Goal: Information Seeking & Learning: Learn about a topic

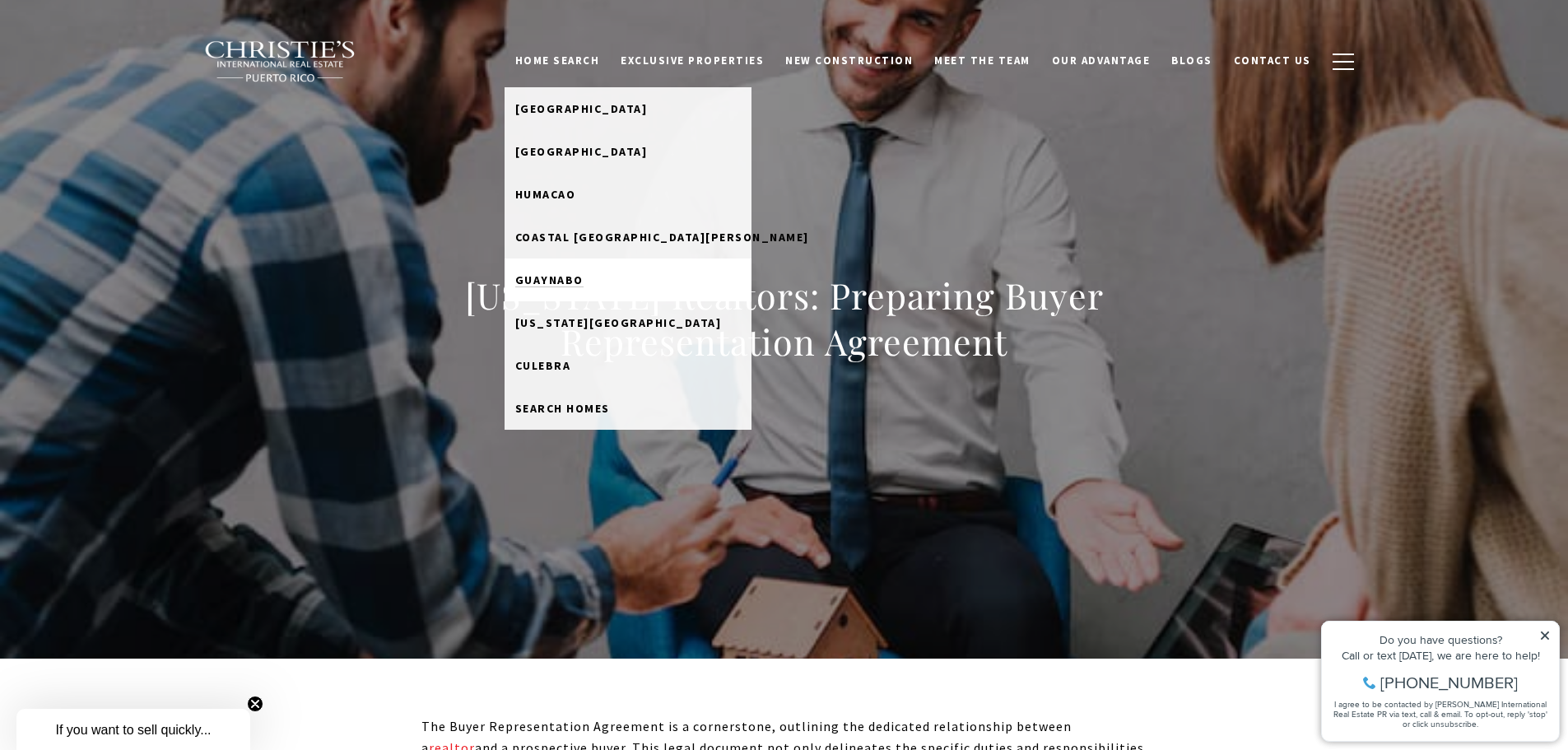
click at [583, 280] on span "Guaynabo" at bounding box center [549, 280] width 68 height 15
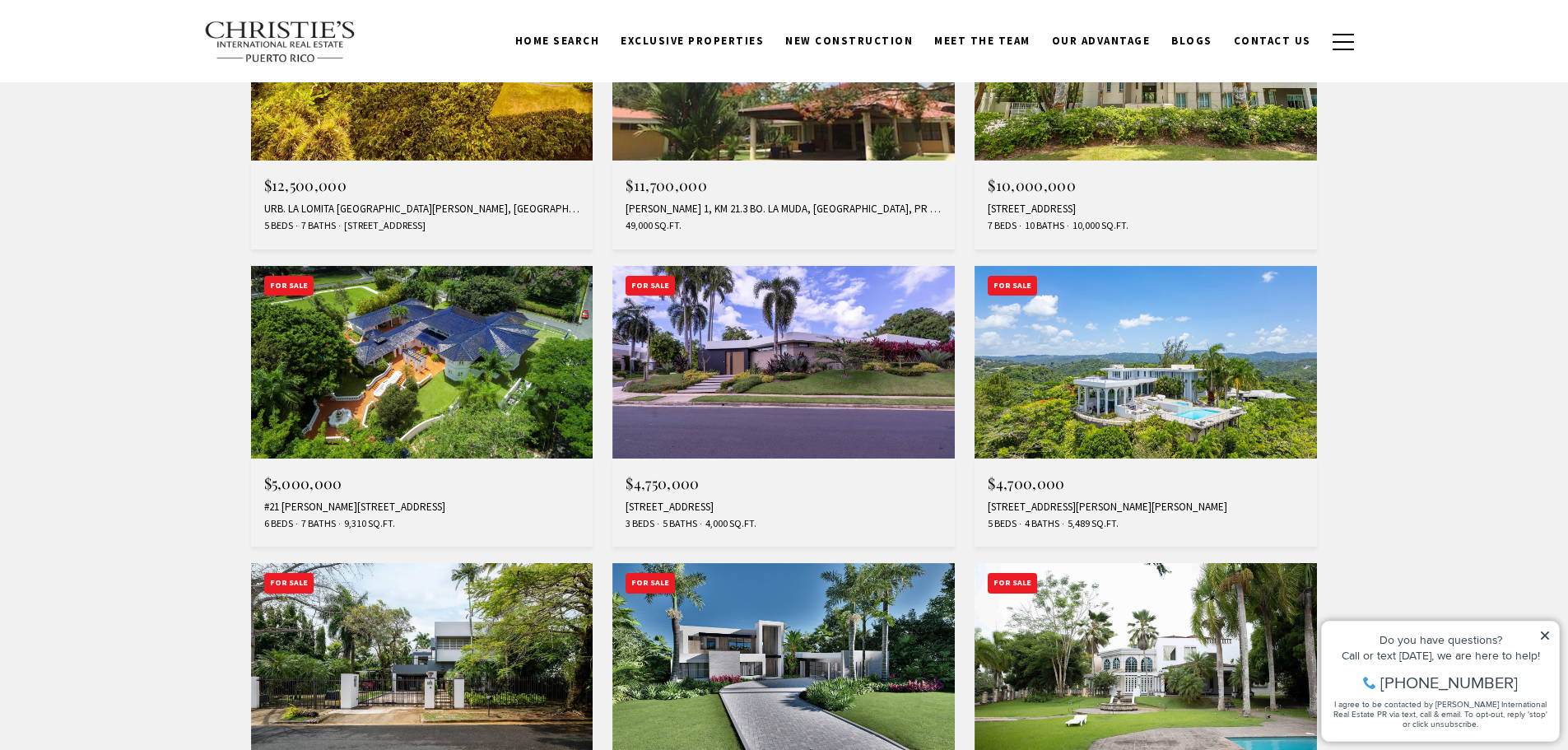
scroll to position [741, 0]
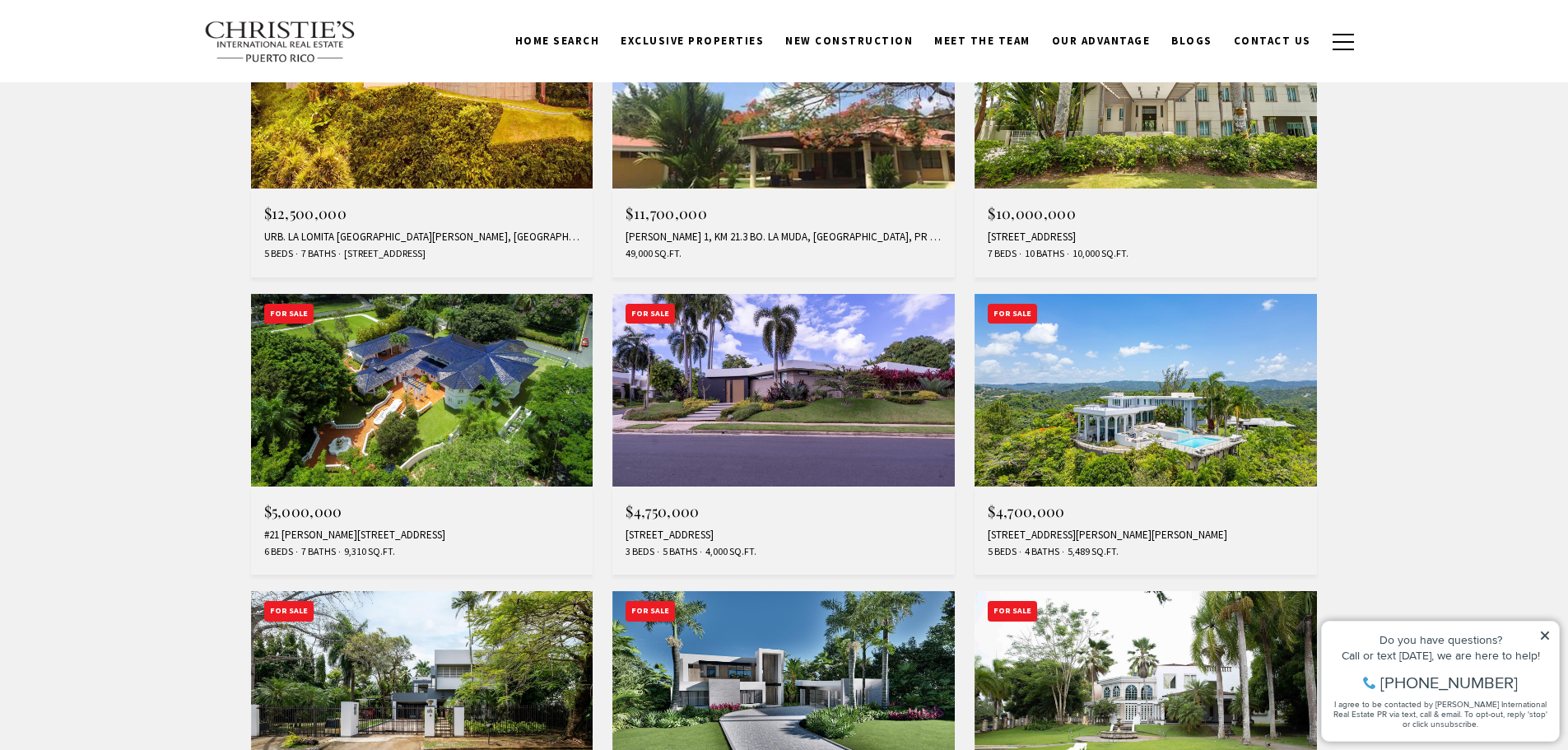
click at [1136, 431] on img at bounding box center [1145, 389] width 343 height 192
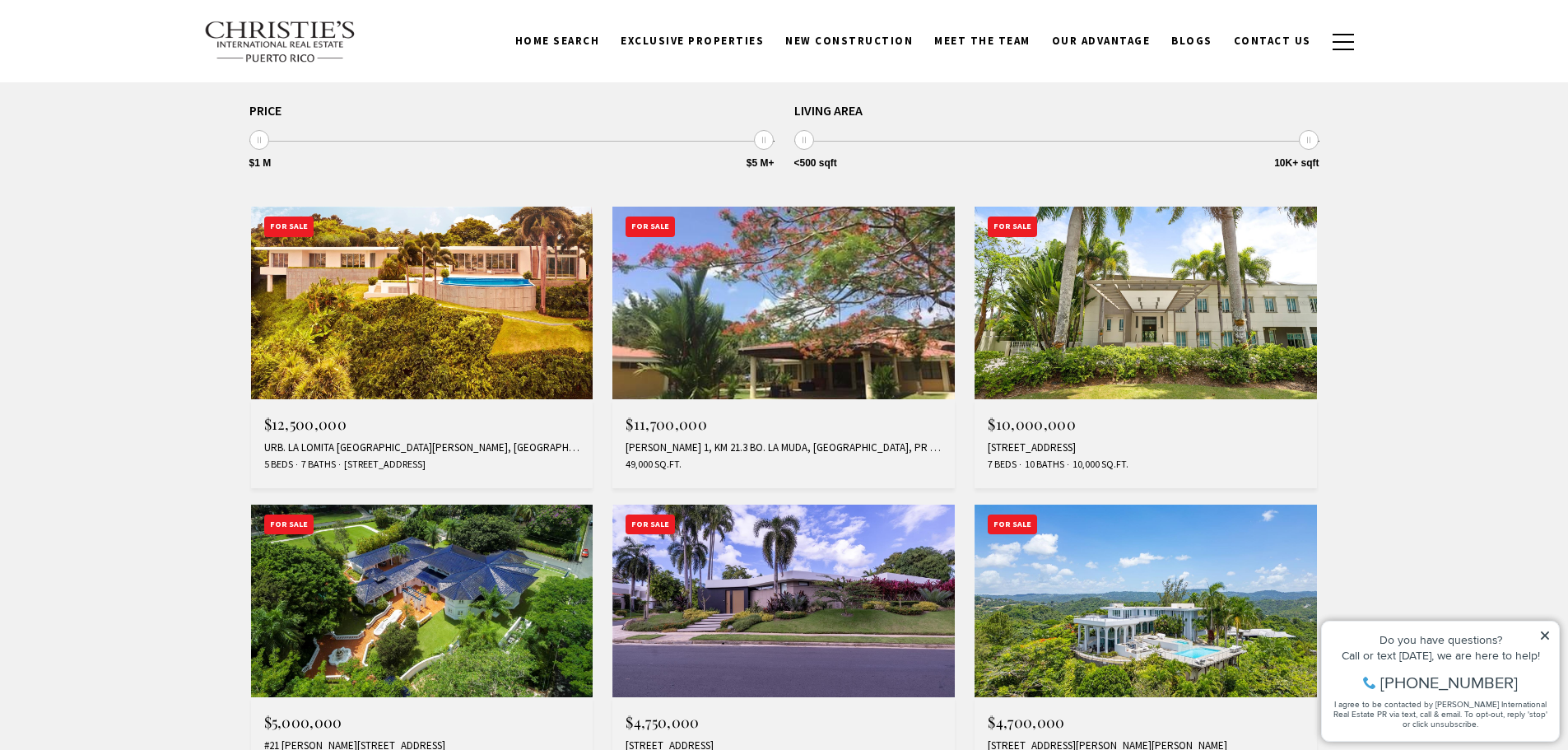
scroll to position [494, 0]
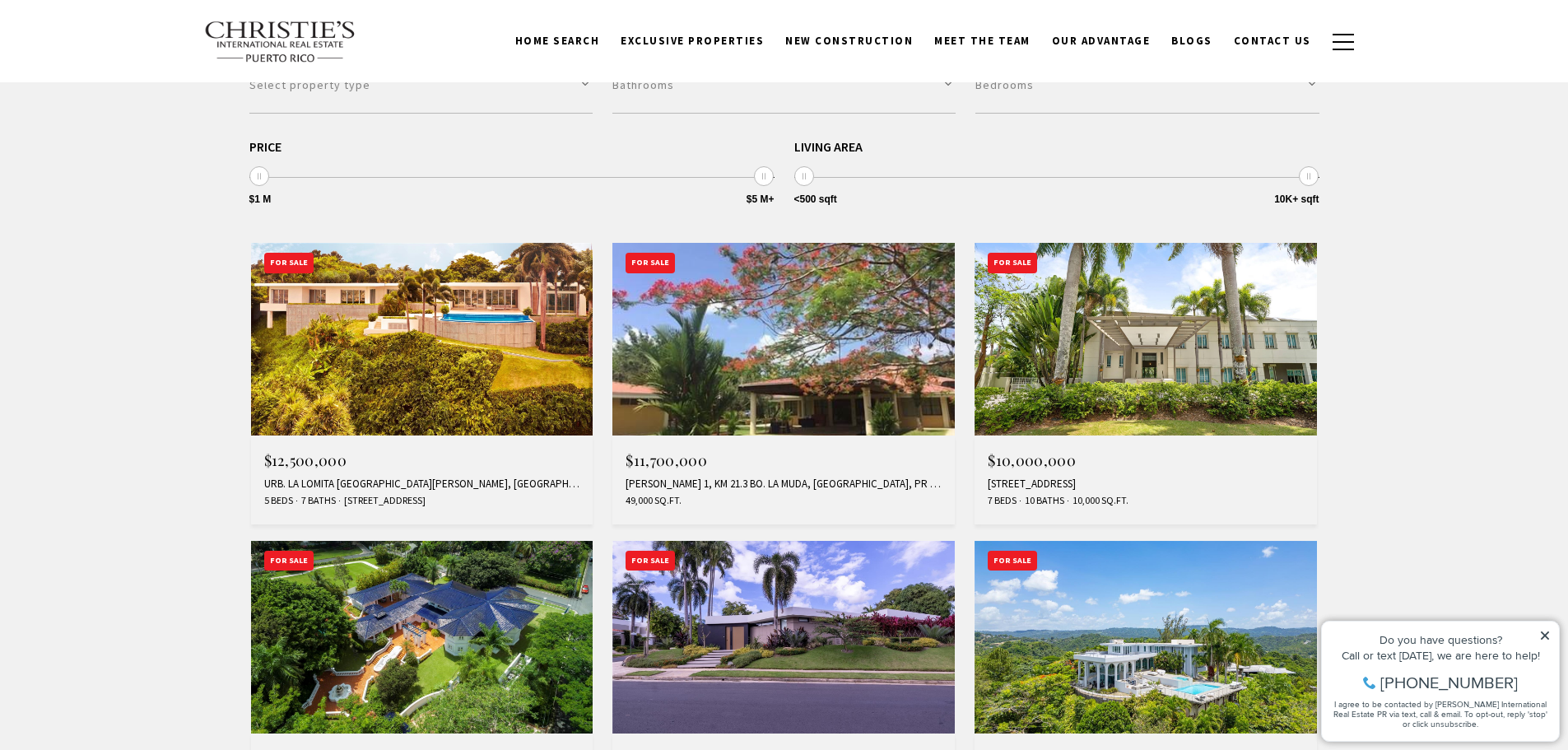
click at [1117, 372] on img at bounding box center [1145, 338] width 343 height 192
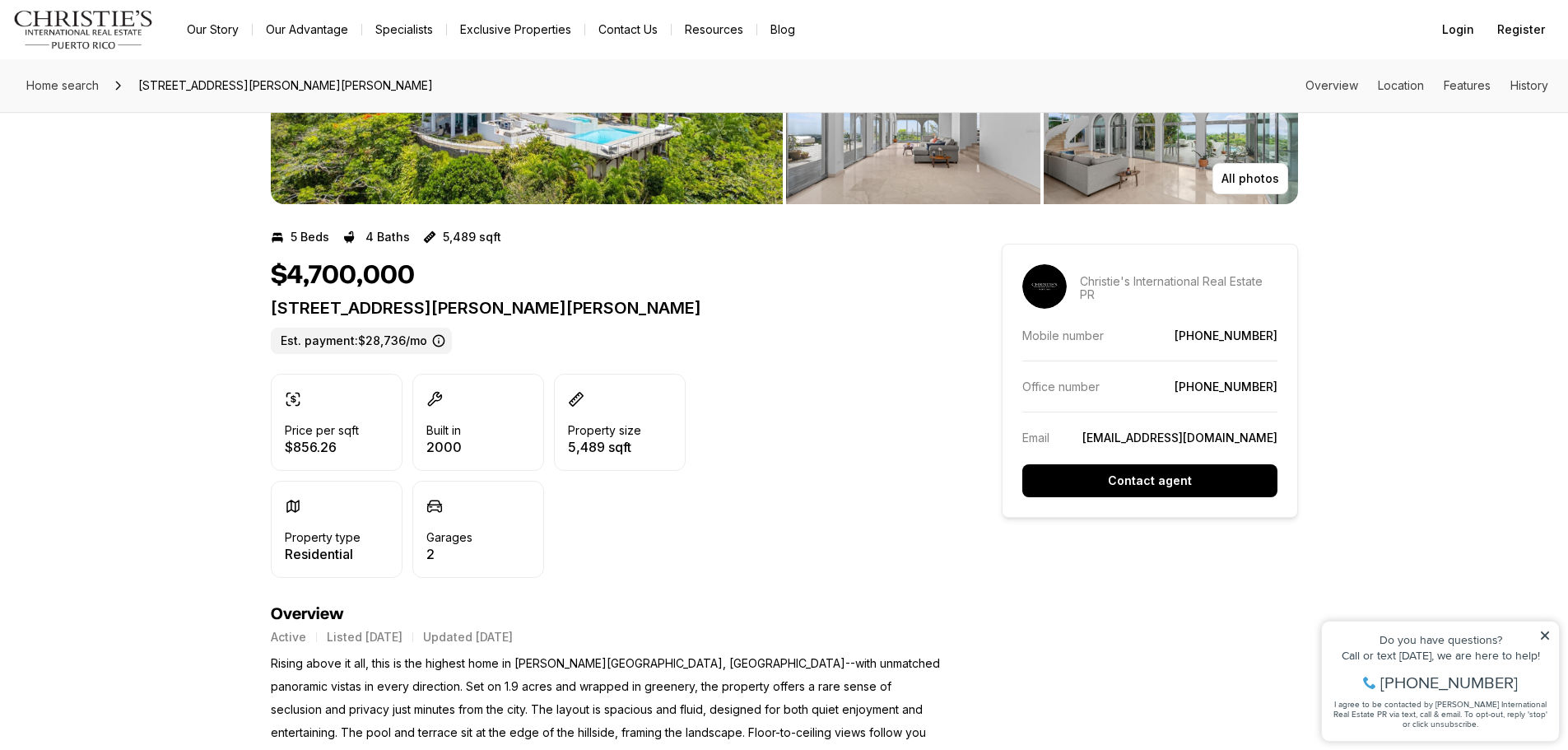
scroll to position [494, 0]
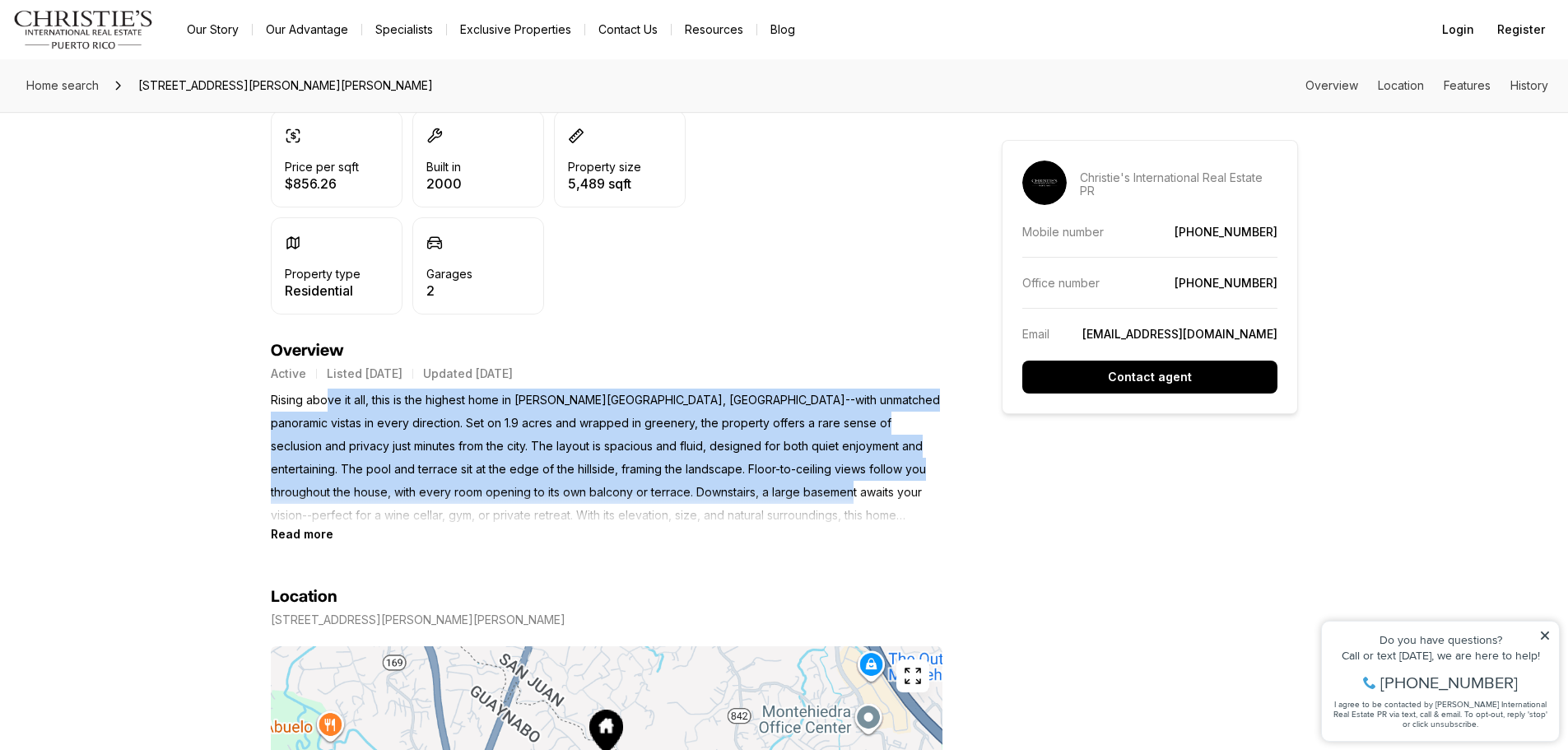
drag, startPoint x: 326, startPoint y: 403, endPoint x: 791, endPoint y: 490, distance: 473.1
click at [790, 490] on p "Rising above it all, this is the highest home in [PERSON_NAME][GEOGRAPHIC_DATA]…" at bounding box center [606, 457] width 672 height 139
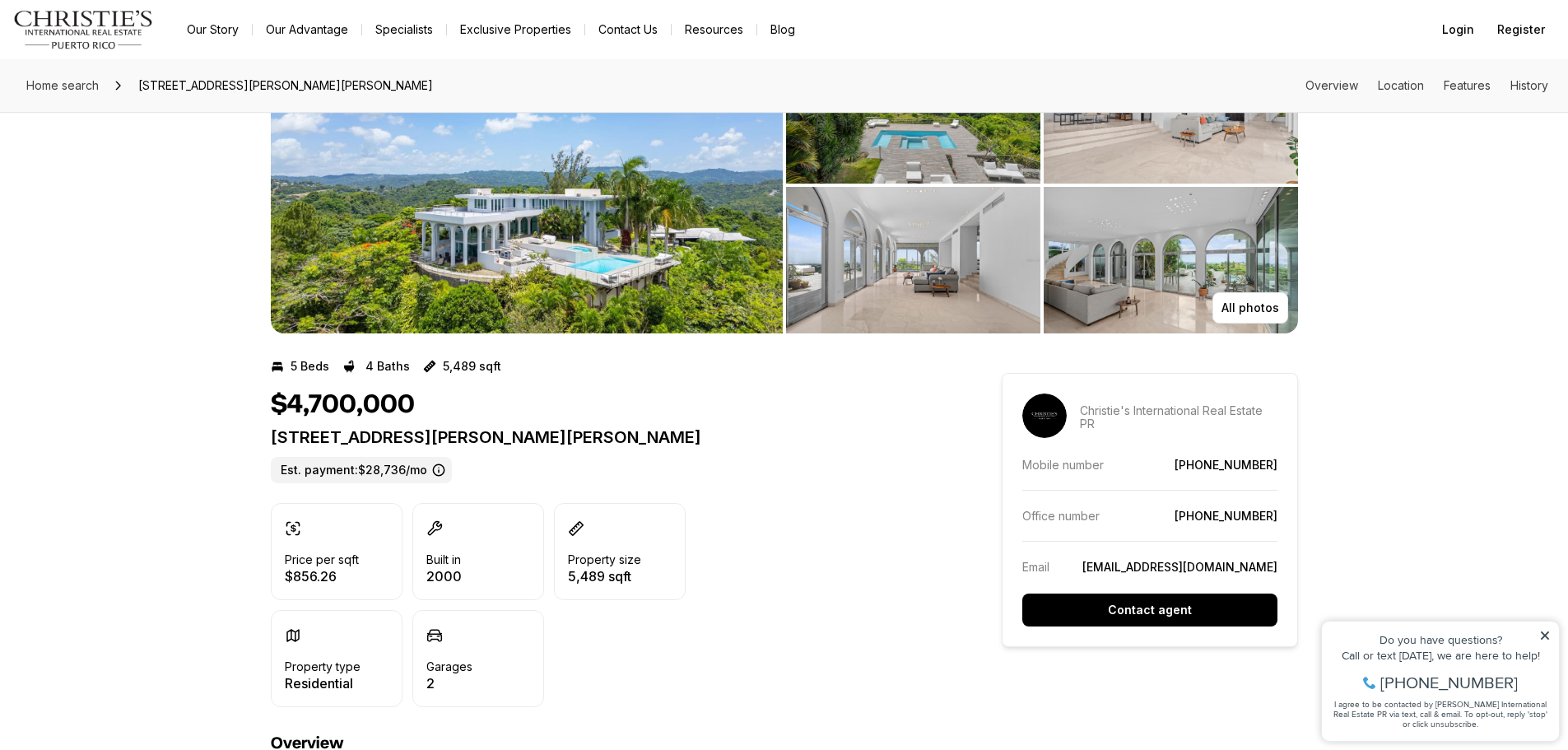
scroll to position [0, 0]
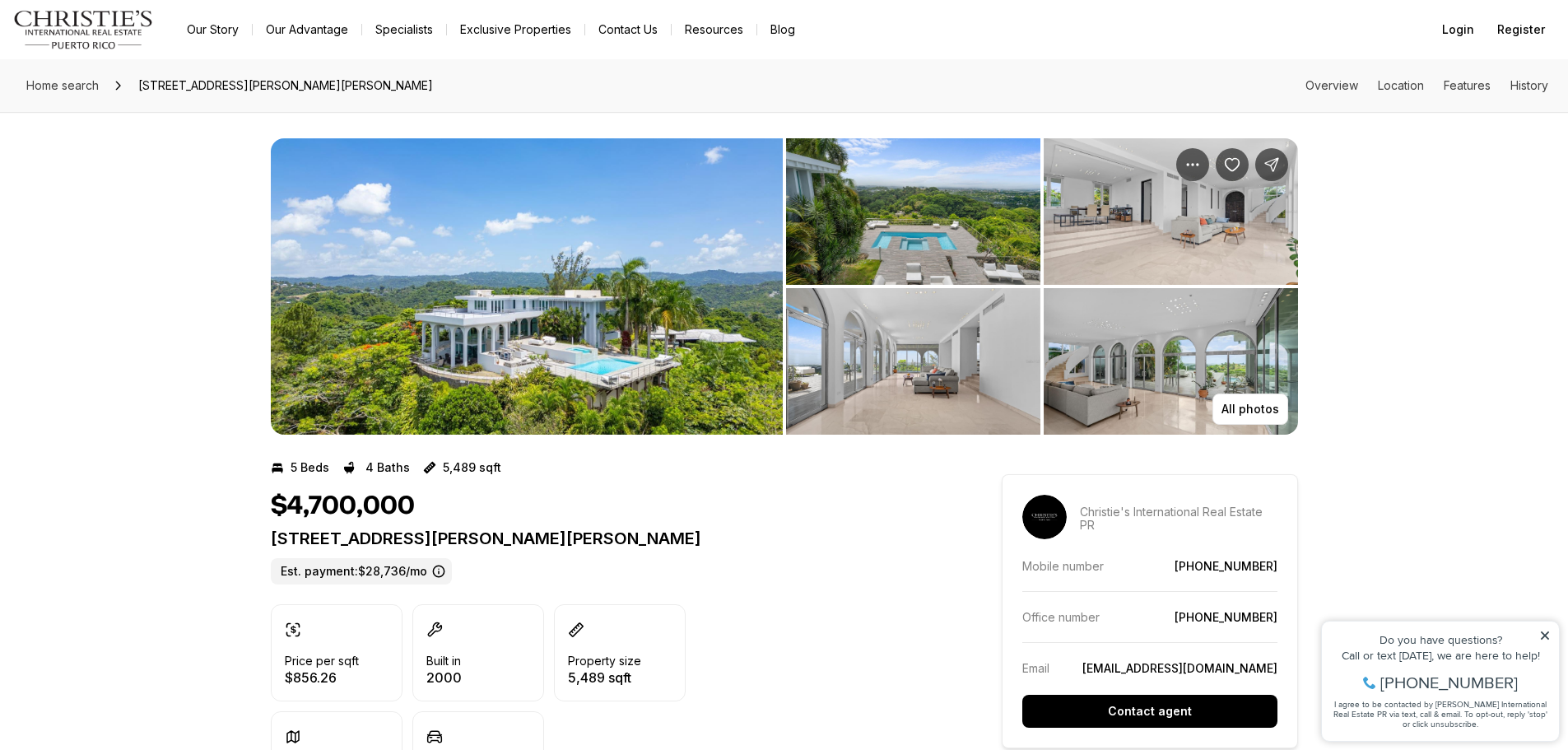
click at [614, 329] on img "View image gallery" at bounding box center [527, 286] width 512 height 296
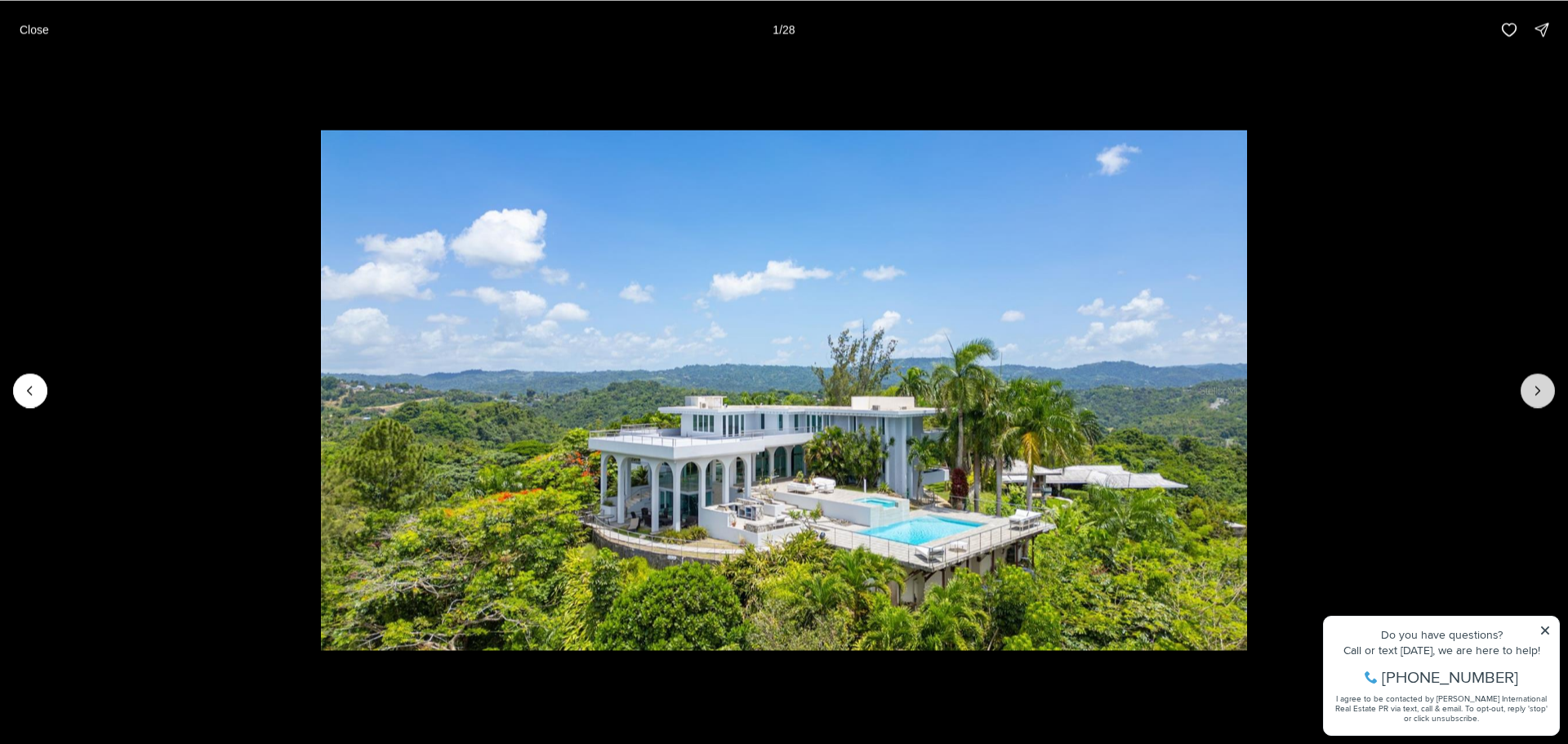
click at [1532, 389] on icon "Next slide" at bounding box center [1537, 391] width 16 height 16
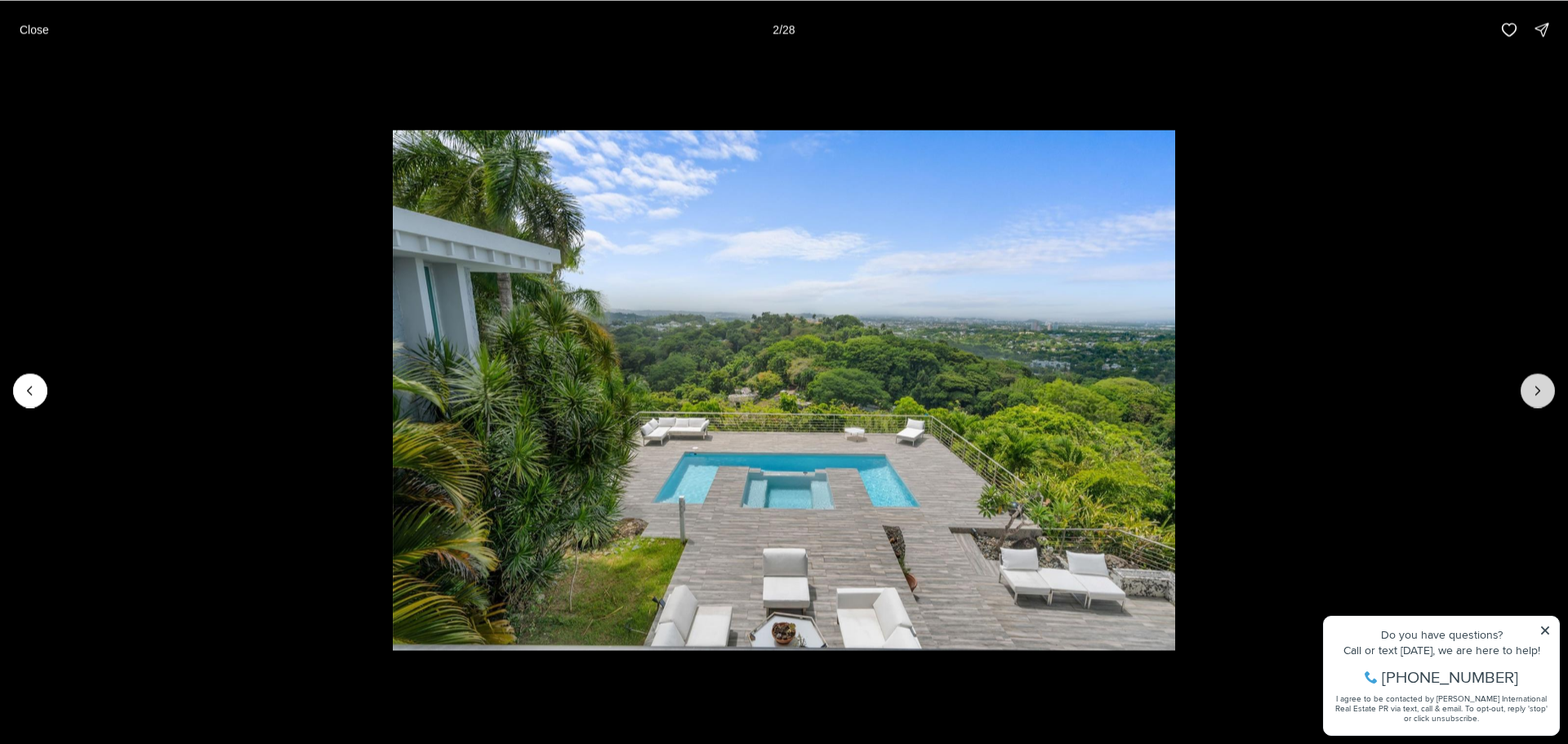
click at [1533, 389] on icon "Next slide" at bounding box center [1537, 391] width 16 height 16
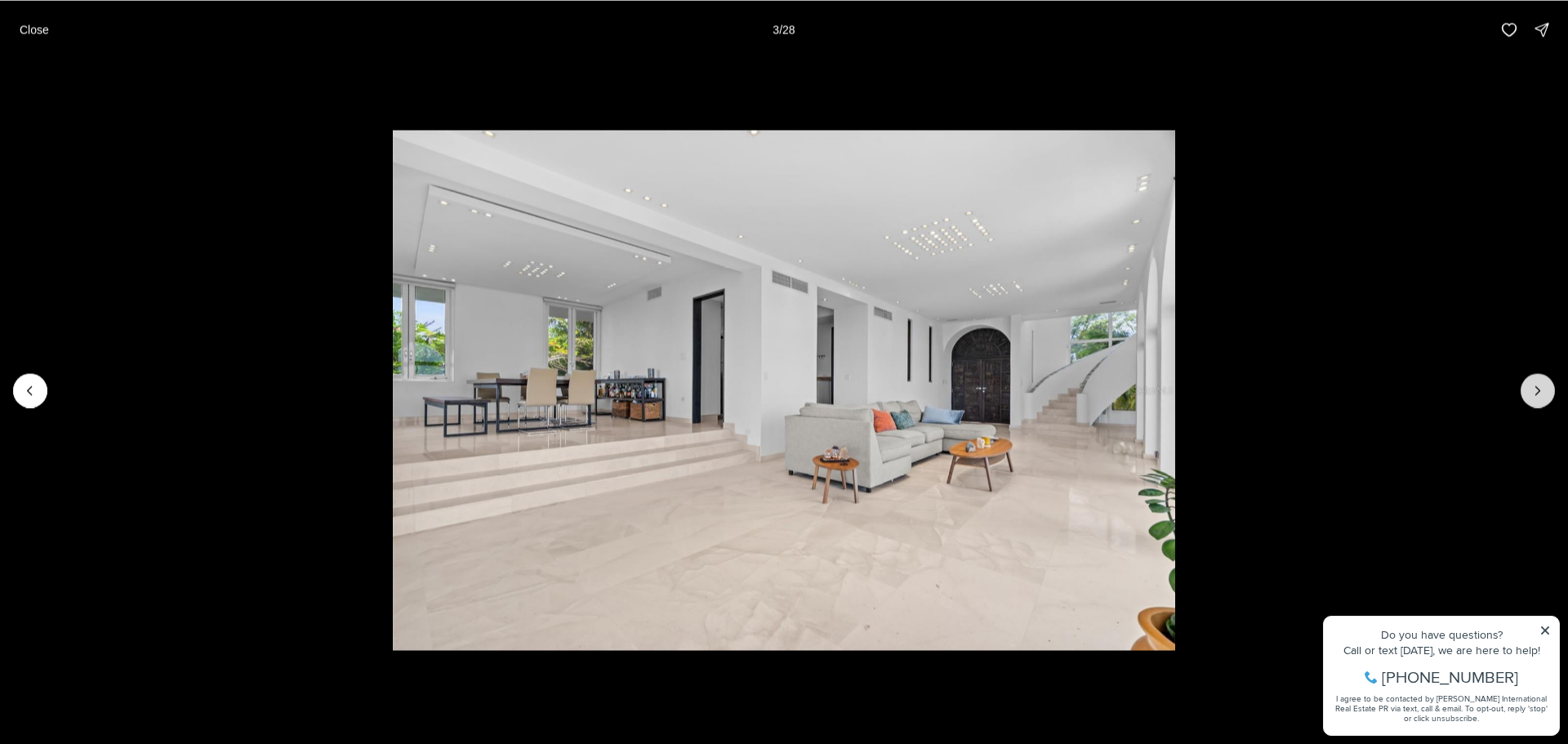
click at [1533, 389] on icon "Next slide" at bounding box center [1537, 391] width 16 height 16
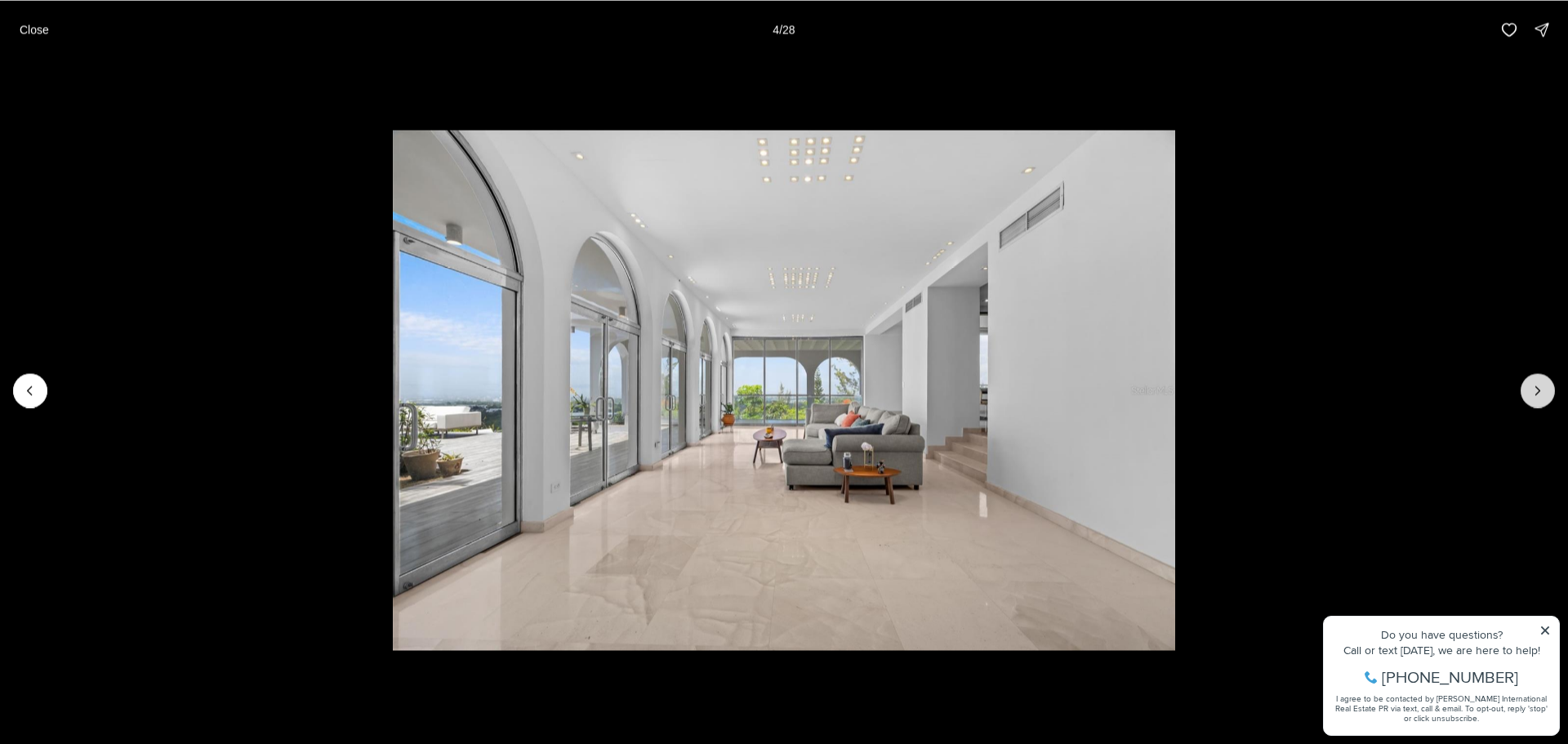
click at [1533, 389] on icon "Next slide" at bounding box center [1537, 391] width 16 height 16
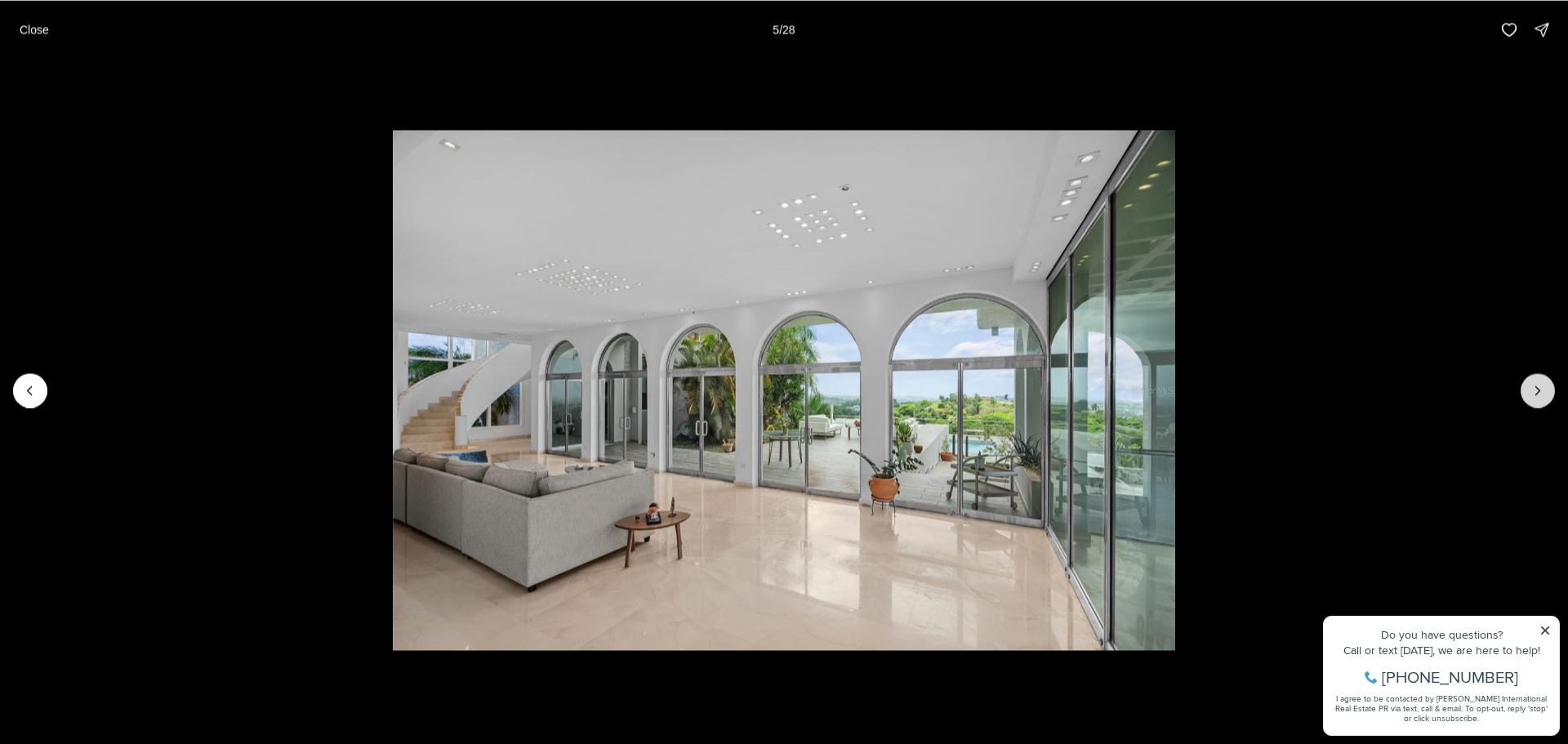
click at [1533, 389] on icon "Next slide" at bounding box center [1537, 391] width 16 height 16
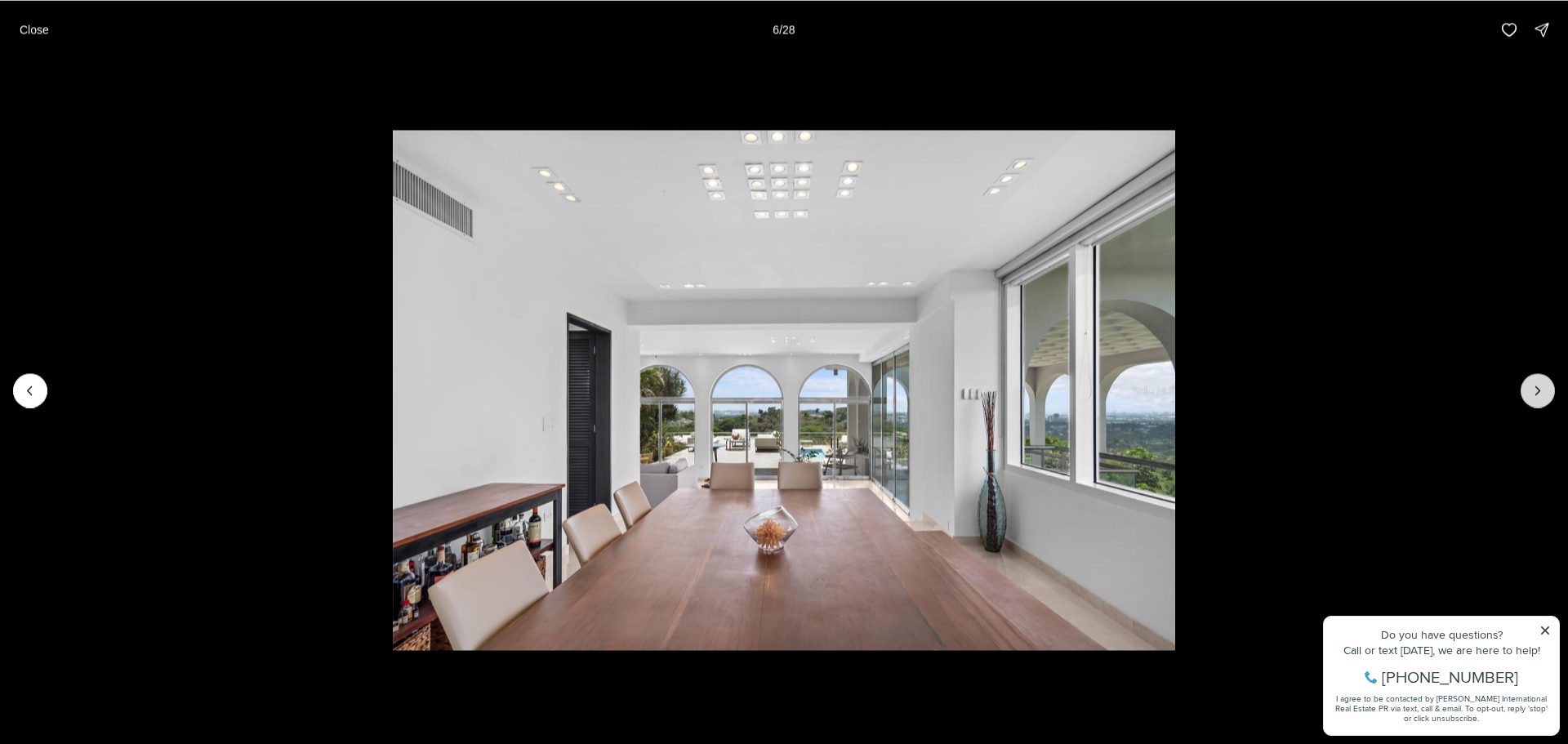
click at [1533, 389] on icon "Next slide" at bounding box center [1537, 391] width 16 height 16
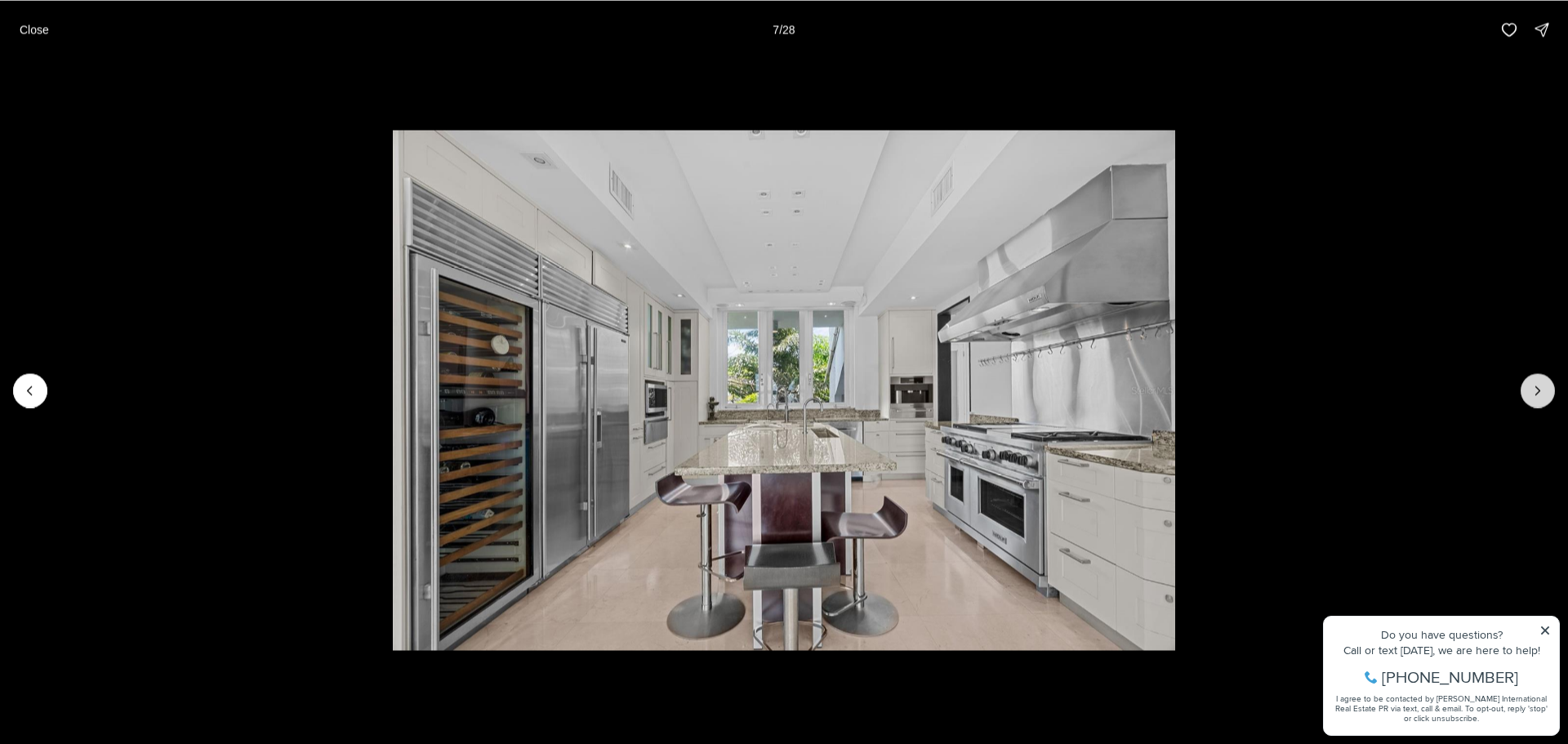
click at [1533, 389] on icon "Next slide" at bounding box center [1537, 391] width 16 height 16
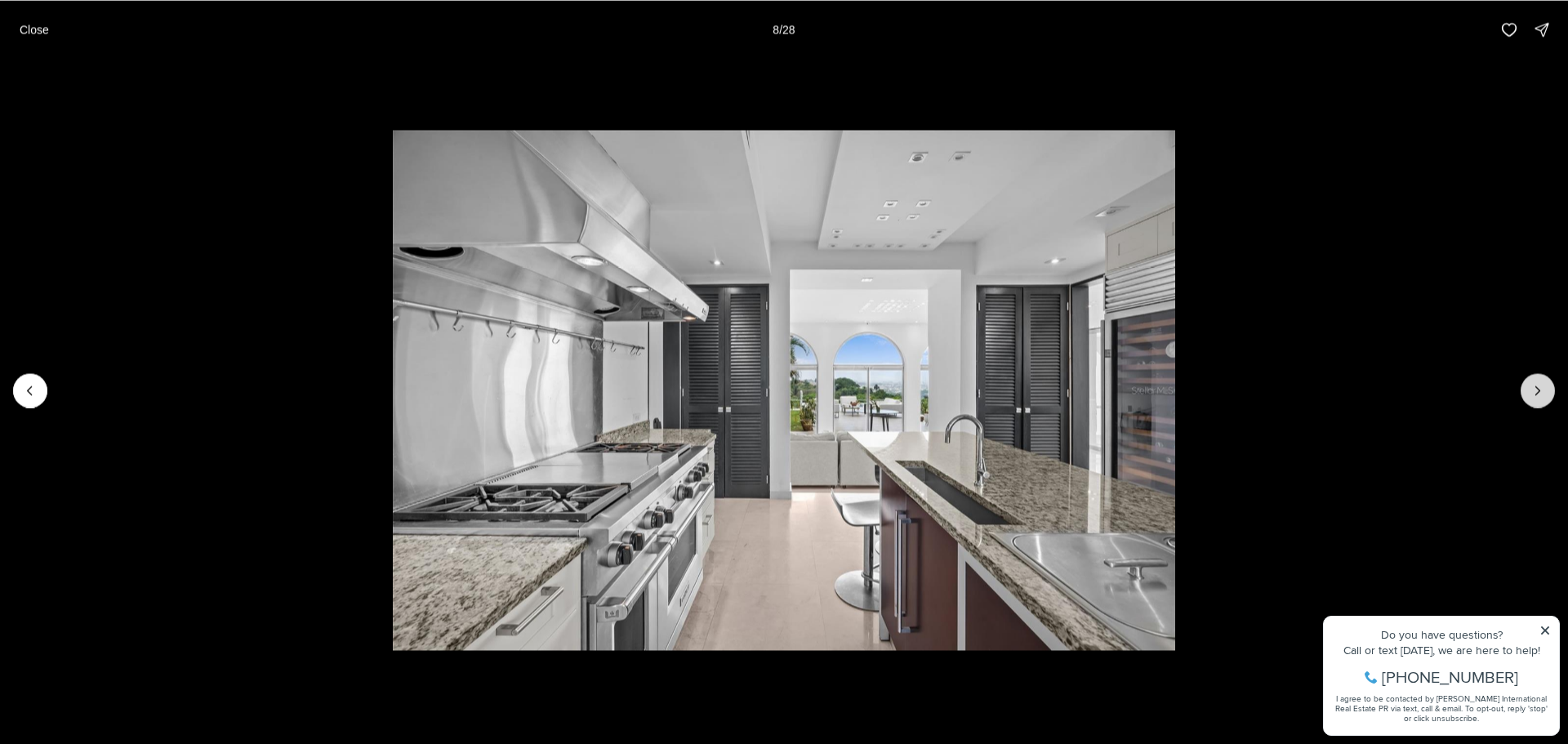
click at [1531, 393] on icon "Next slide" at bounding box center [1537, 391] width 16 height 16
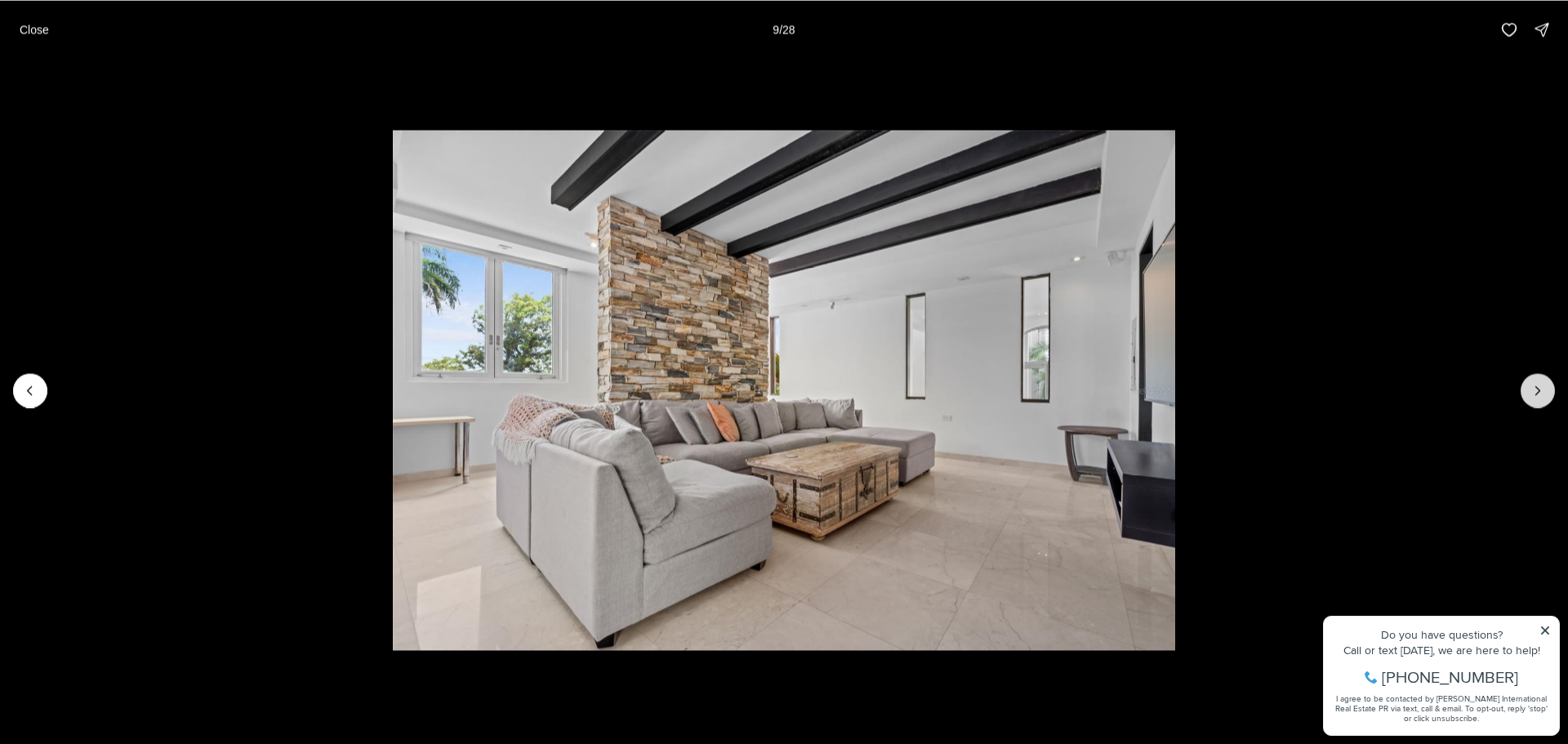
click at [1531, 393] on icon "Next slide" at bounding box center [1537, 391] width 16 height 16
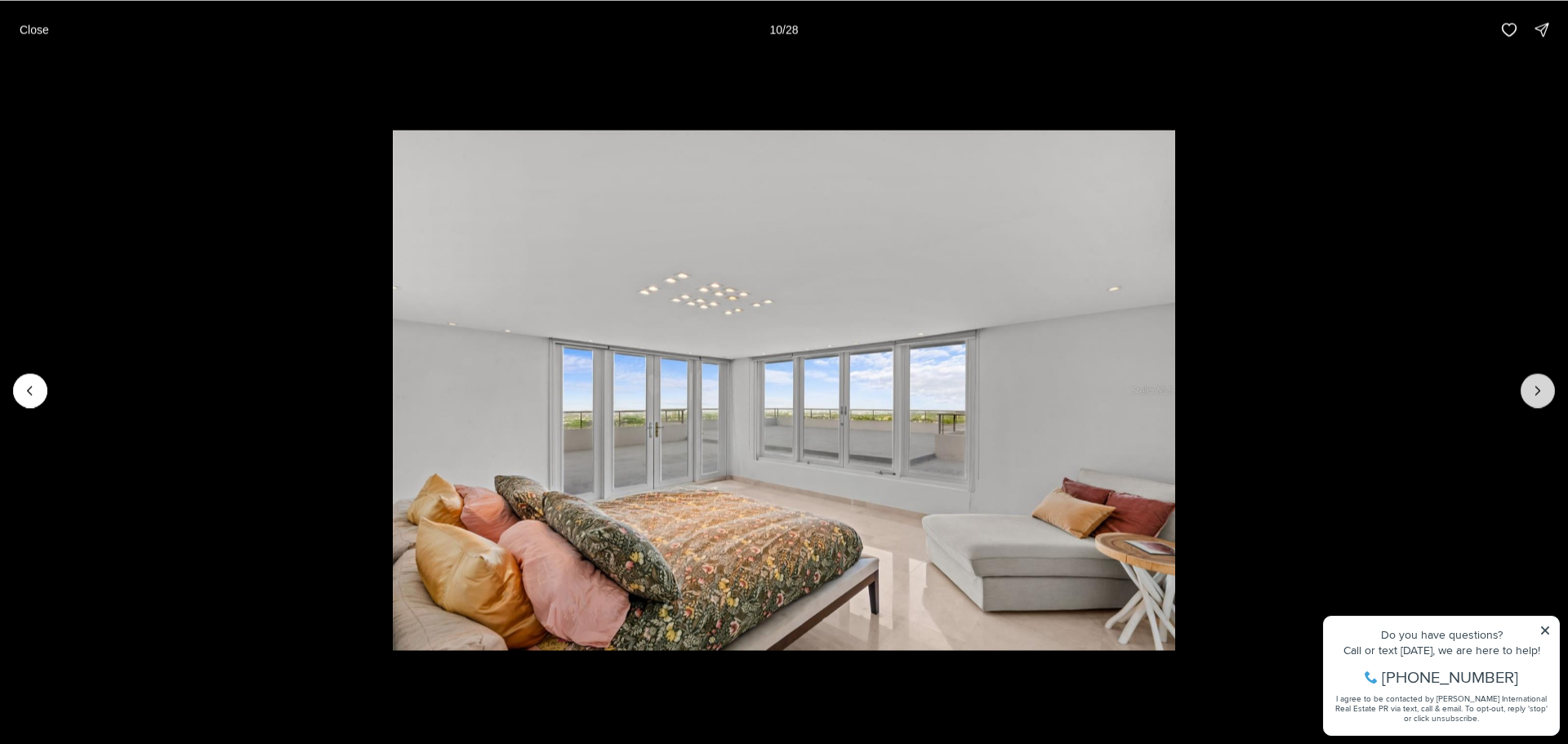
click at [1531, 393] on icon "Next slide" at bounding box center [1537, 391] width 16 height 16
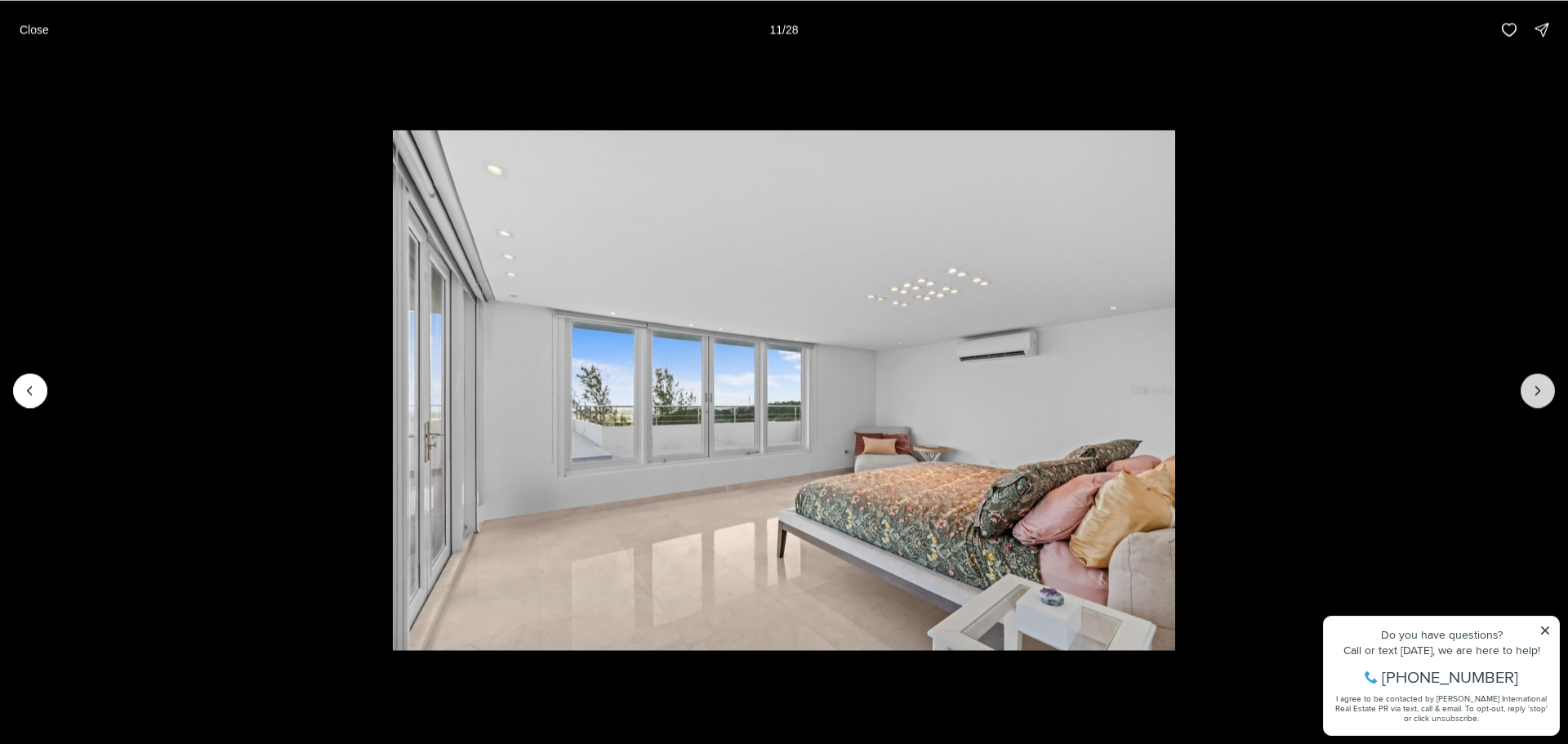
click at [1531, 393] on icon "Next slide" at bounding box center [1537, 391] width 16 height 16
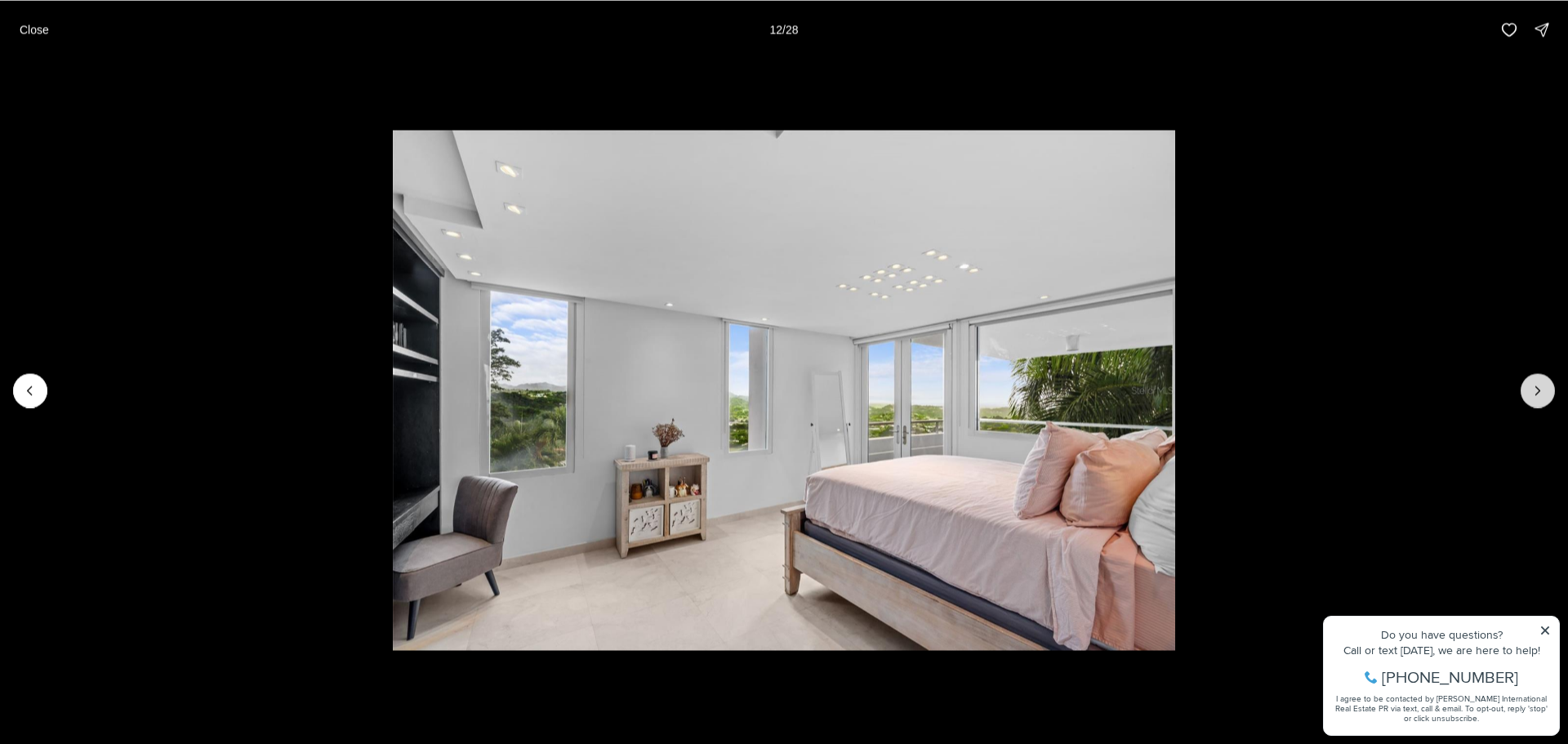
click at [1530, 393] on icon "Next slide" at bounding box center [1537, 391] width 16 height 16
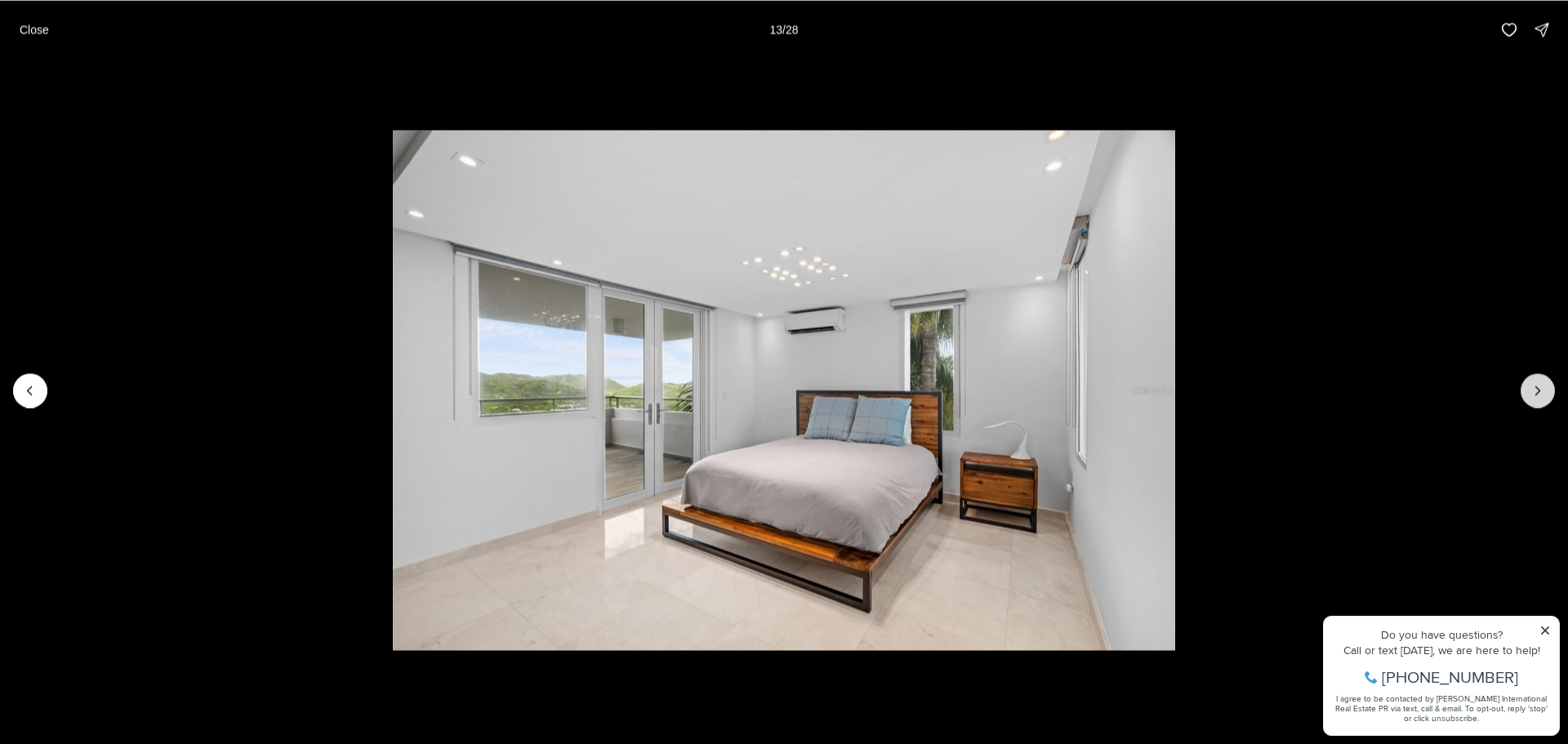
click at [1530, 393] on icon "Next slide" at bounding box center [1537, 391] width 16 height 16
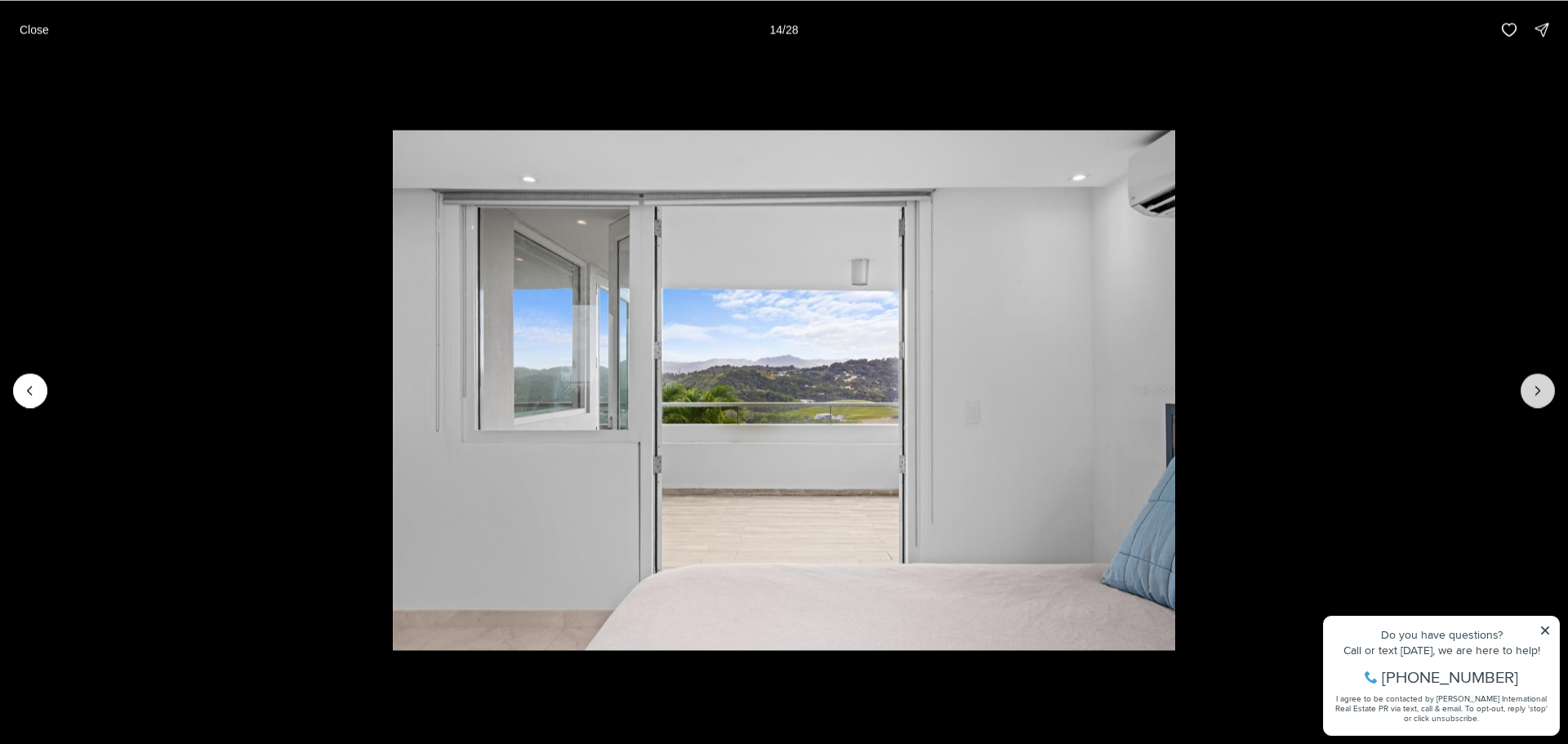
click at [1530, 393] on icon "Next slide" at bounding box center [1537, 391] width 16 height 16
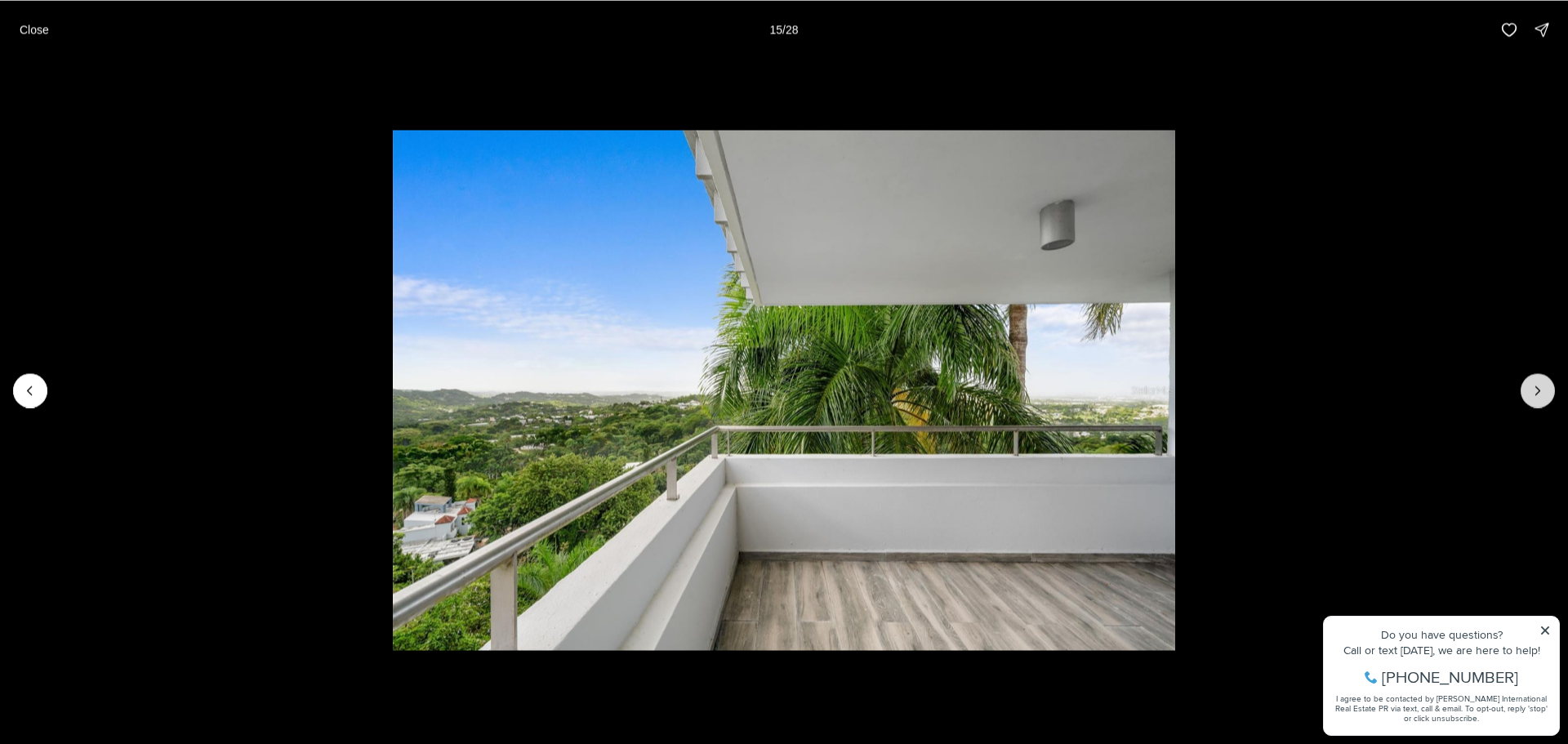
click at [1529, 393] on icon "Next slide" at bounding box center [1537, 391] width 16 height 16
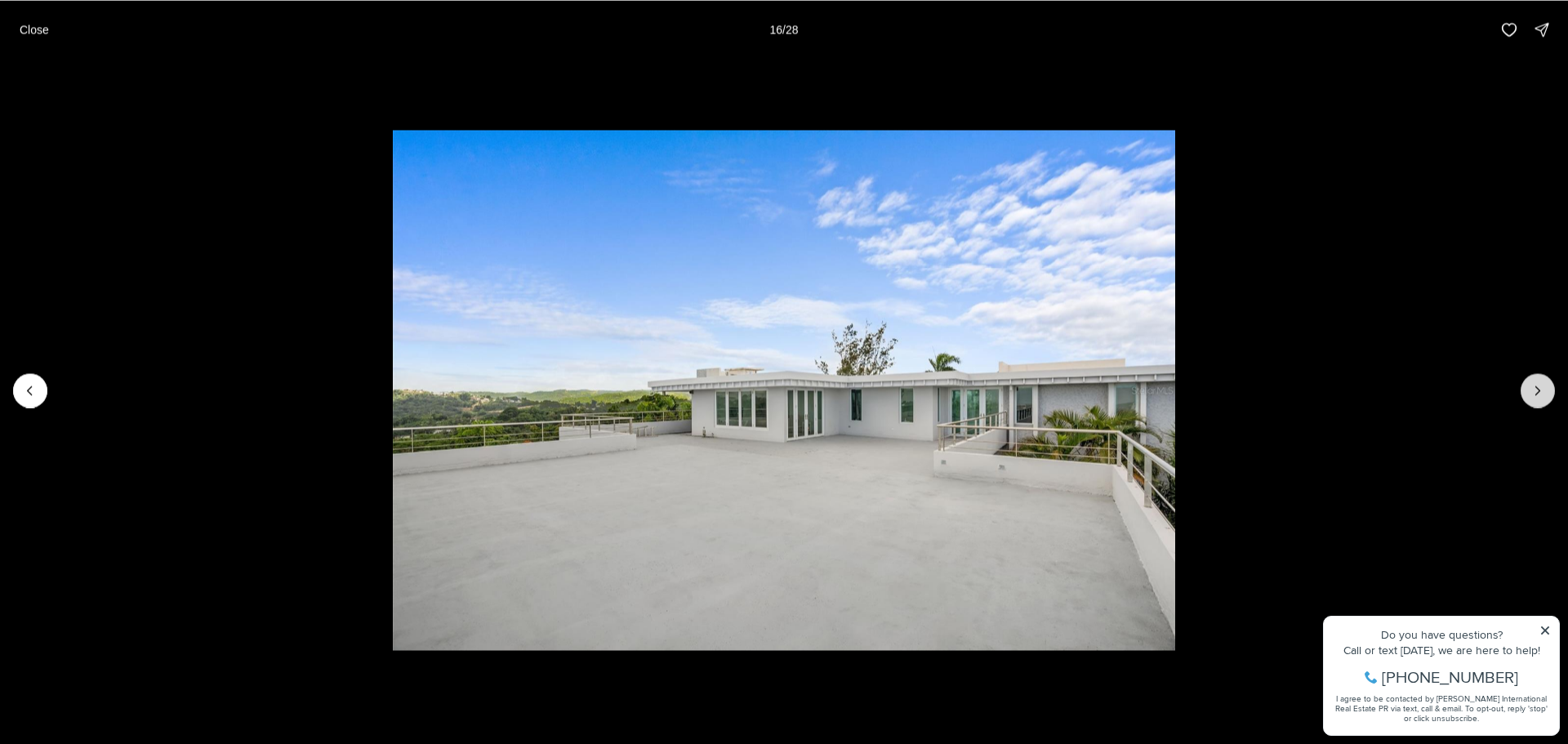
click at [1529, 393] on icon "Next slide" at bounding box center [1537, 391] width 16 height 16
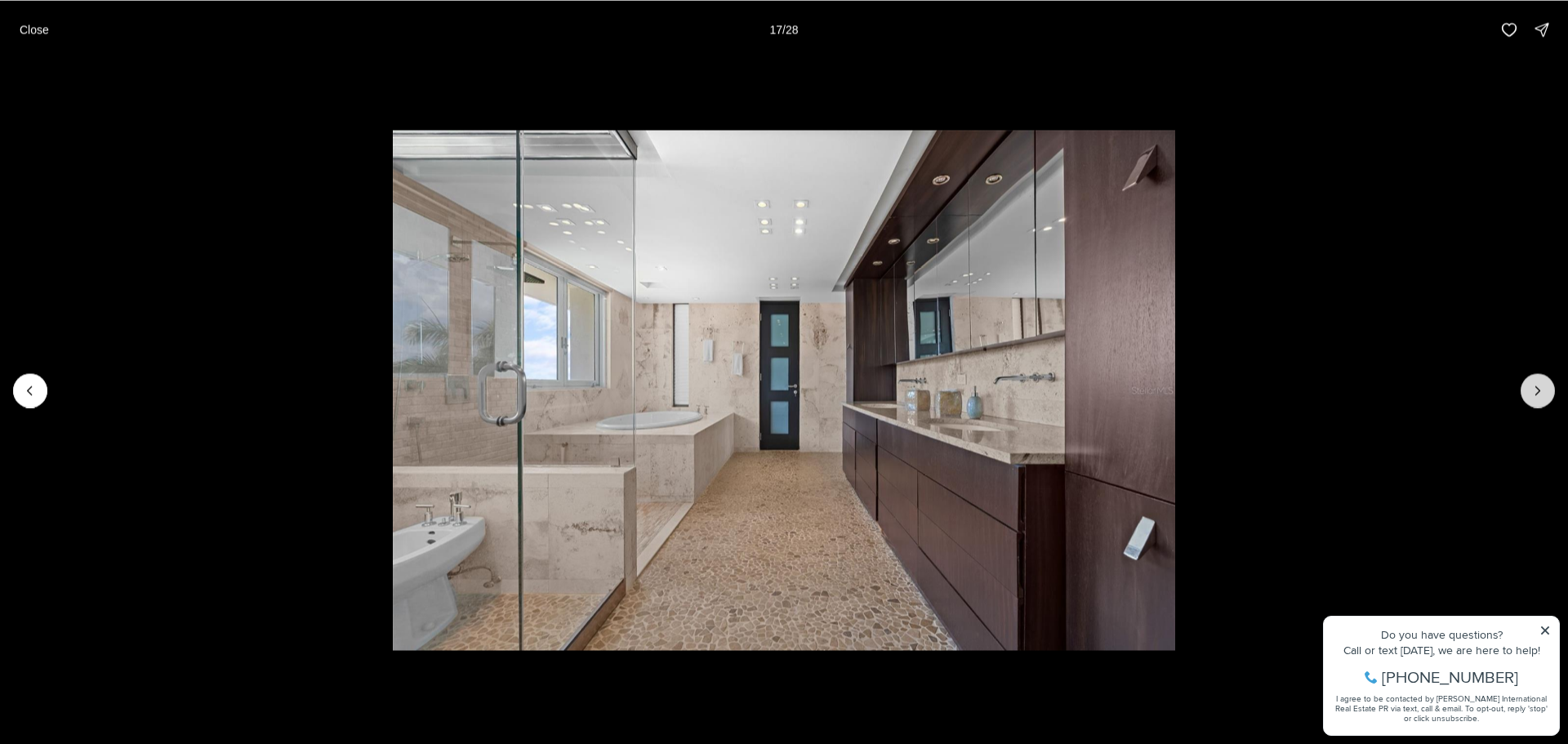
click at [1529, 393] on icon "Next slide" at bounding box center [1537, 391] width 16 height 16
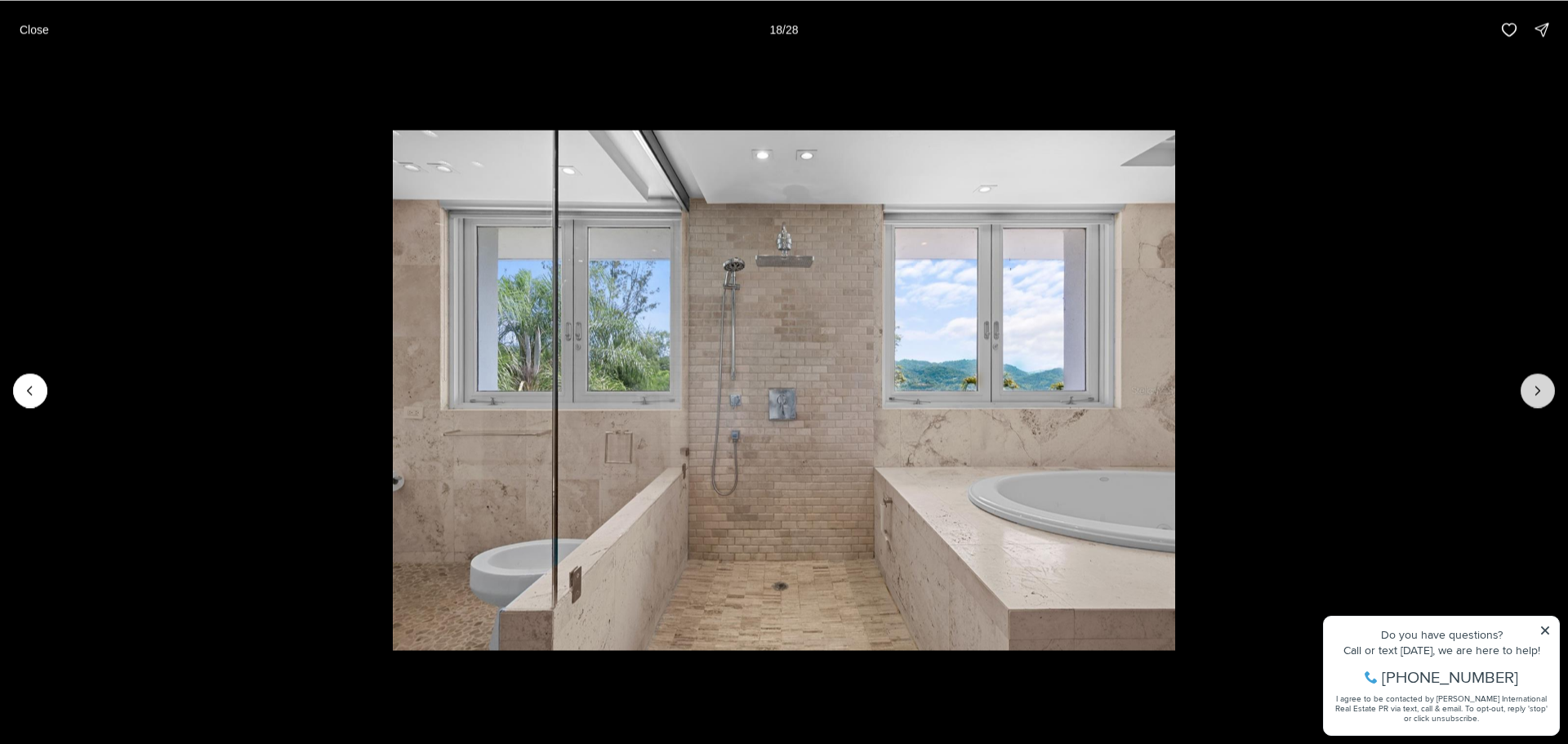
click at [1529, 393] on icon "Next slide" at bounding box center [1537, 391] width 16 height 16
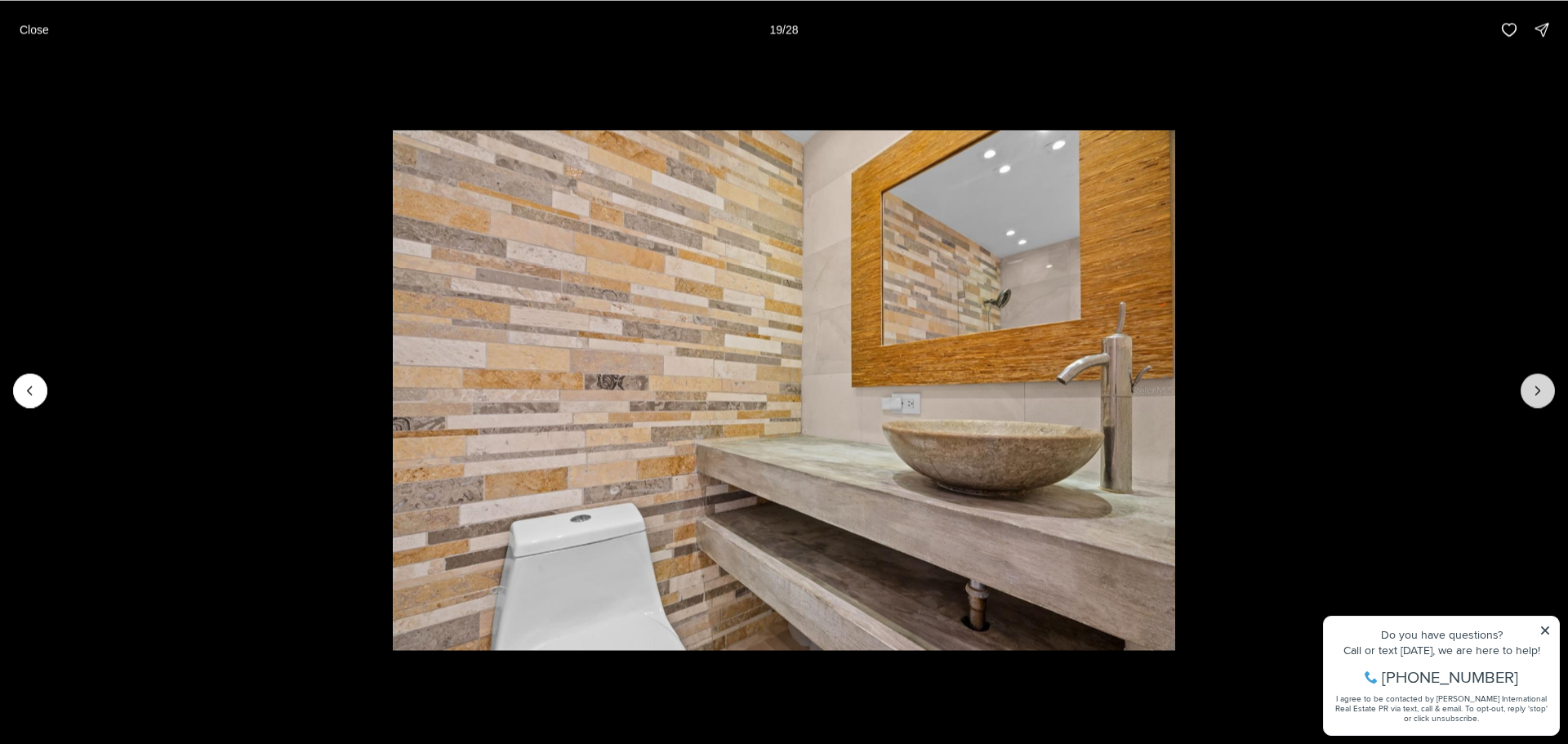
click at [1529, 393] on icon "Next slide" at bounding box center [1537, 391] width 16 height 16
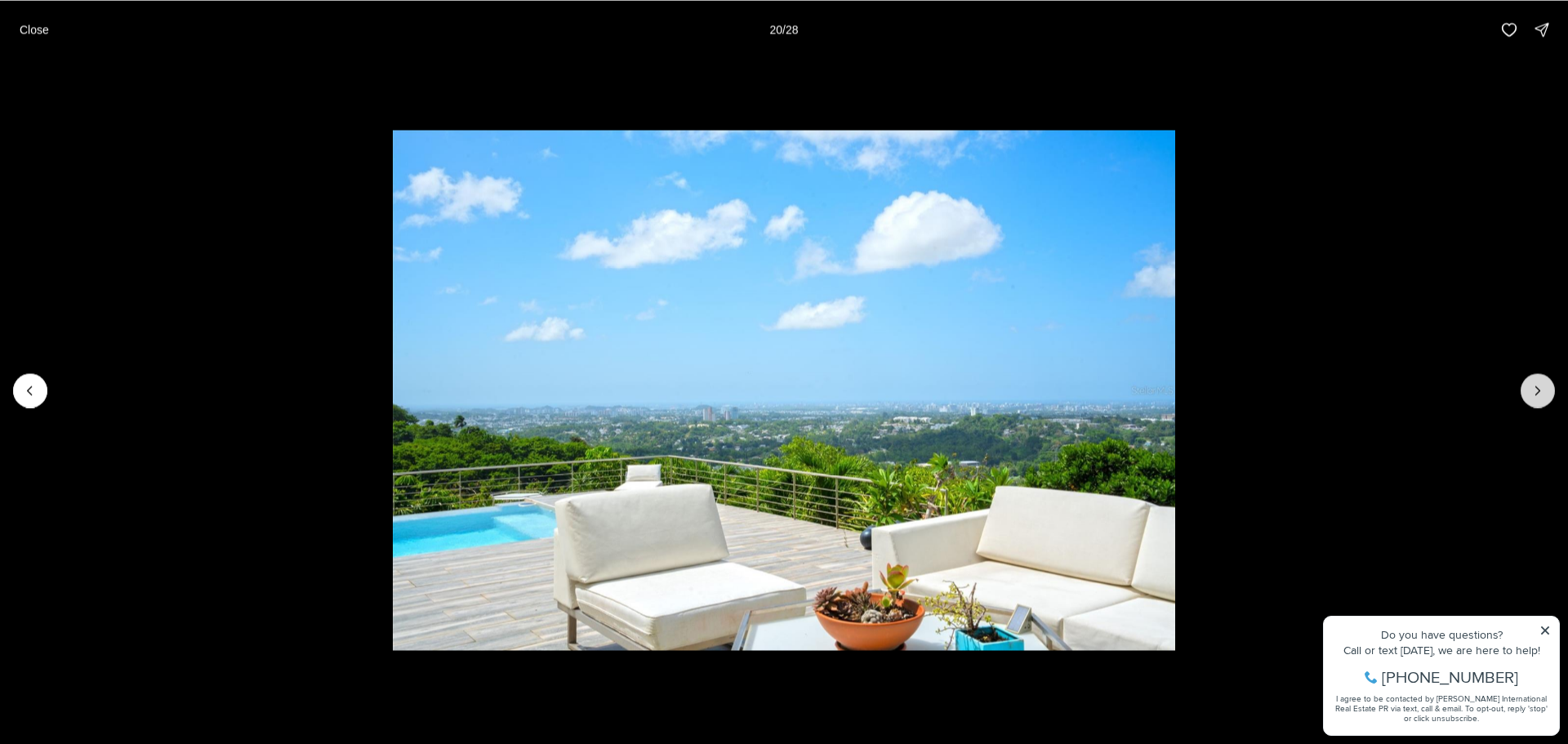
click at [1529, 393] on icon "Next slide" at bounding box center [1537, 391] width 16 height 16
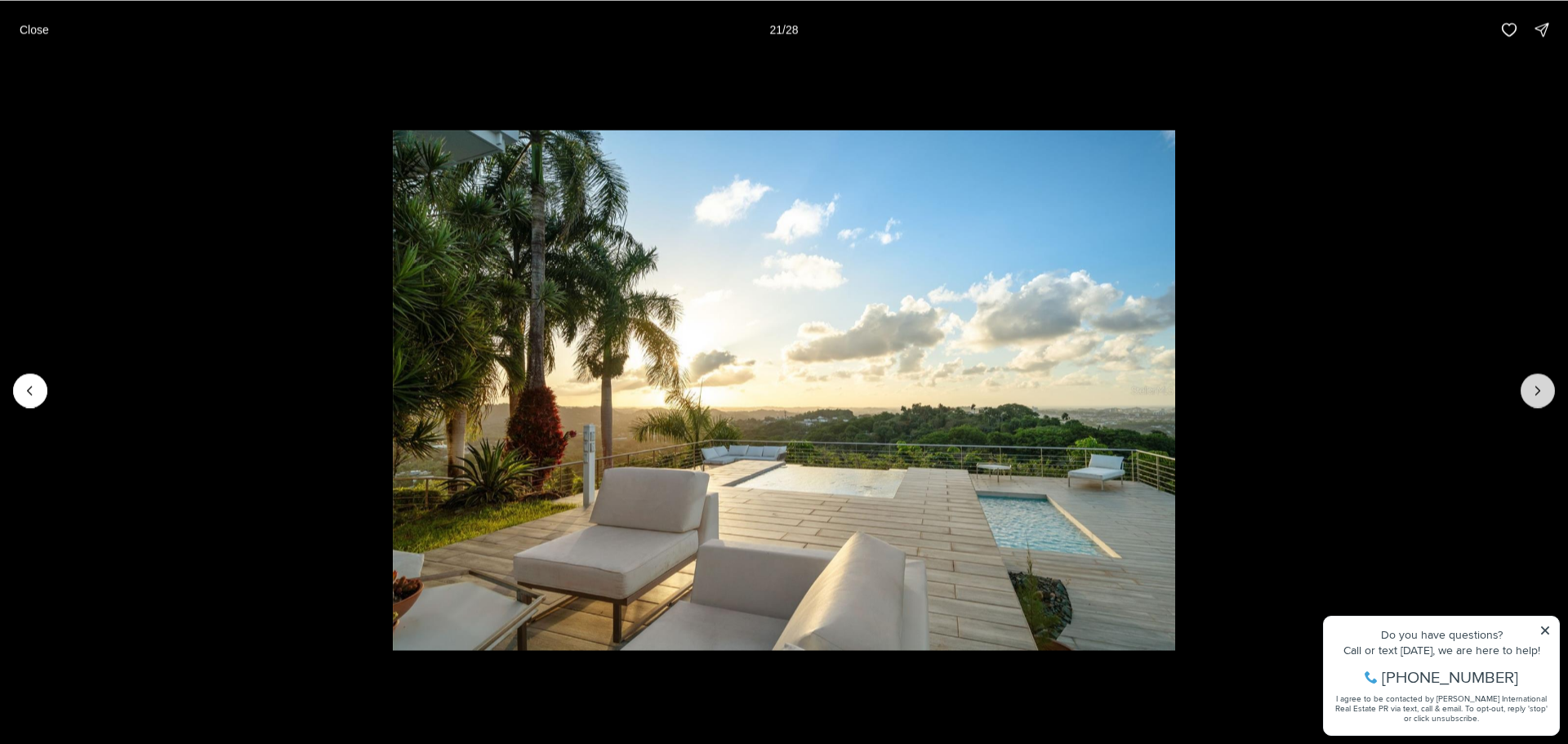
click at [1529, 393] on icon "Next slide" at bounding box center [1537, 391] width 16 height 16
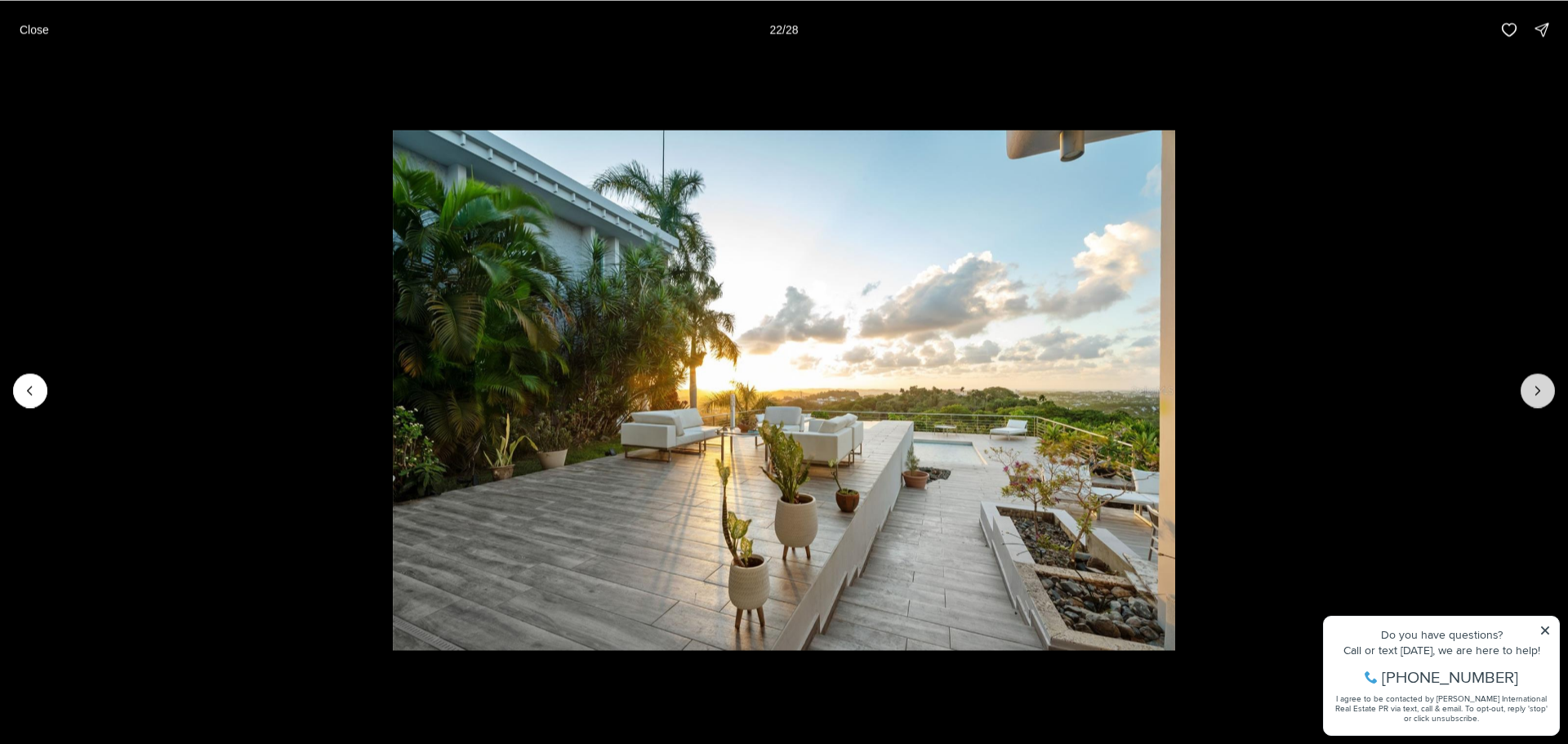
click at [1529, 393] on icon "Next slide" at bounding box center [1537, 391] width 16 height 16
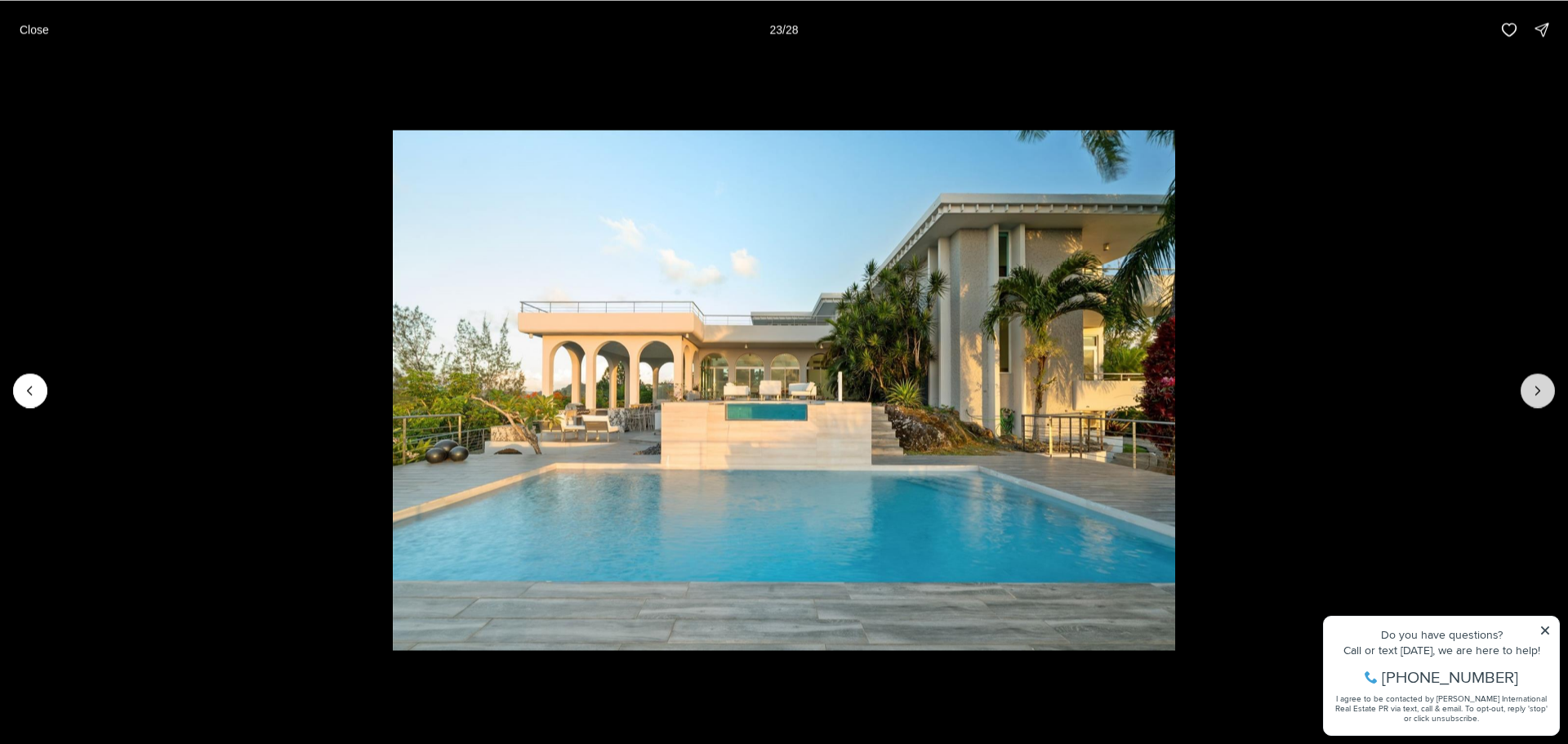
click at [1535, 396] on icon "Next slide" at bounding box center [1537, 391] width 16 height 16
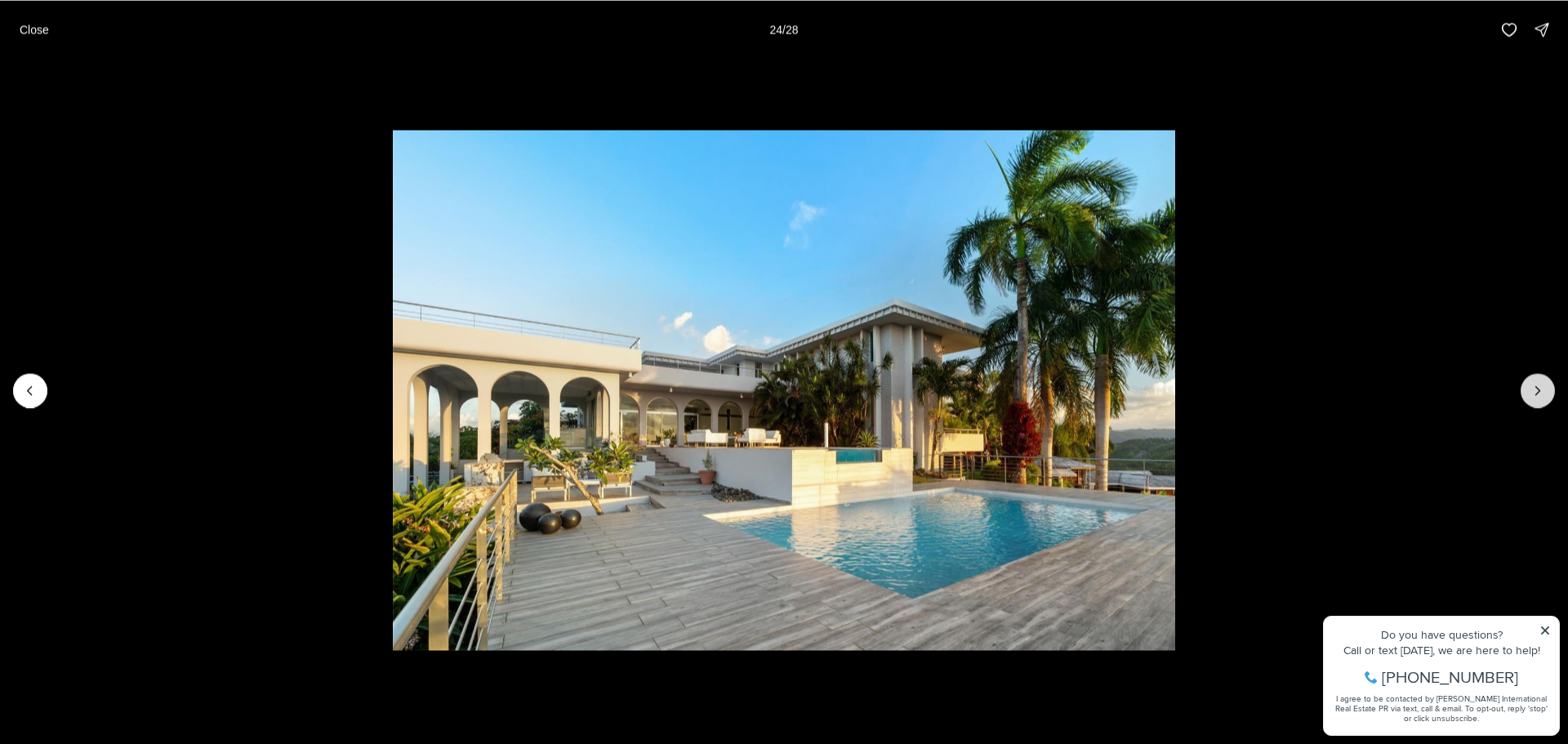
click at [1535, 396] on icon "Next slide" at bounding box center [1537, 391] width 16 height 16
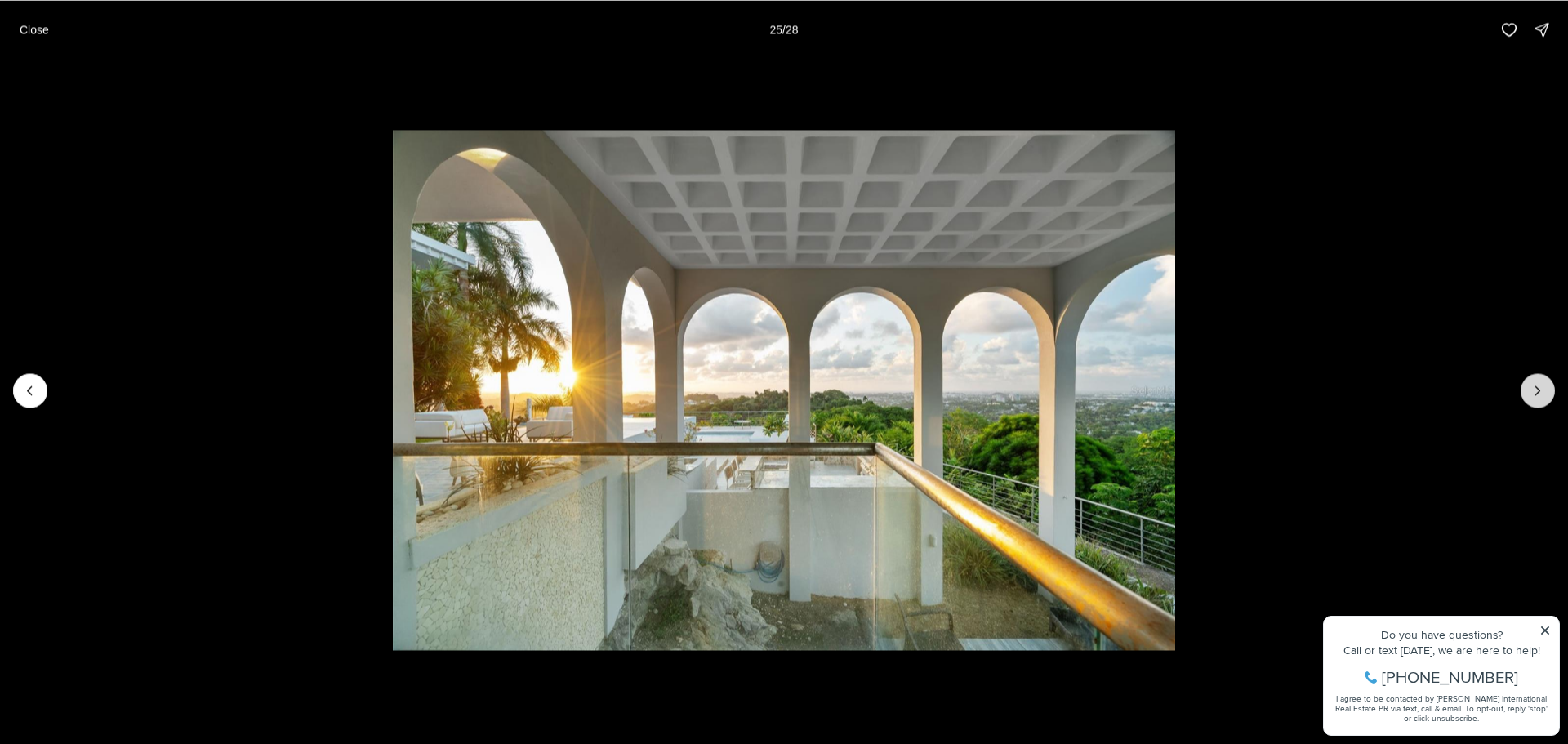
click at [1535, 396] on icon "Next slide" at bounding box center [1537, 391] width 16 height 16
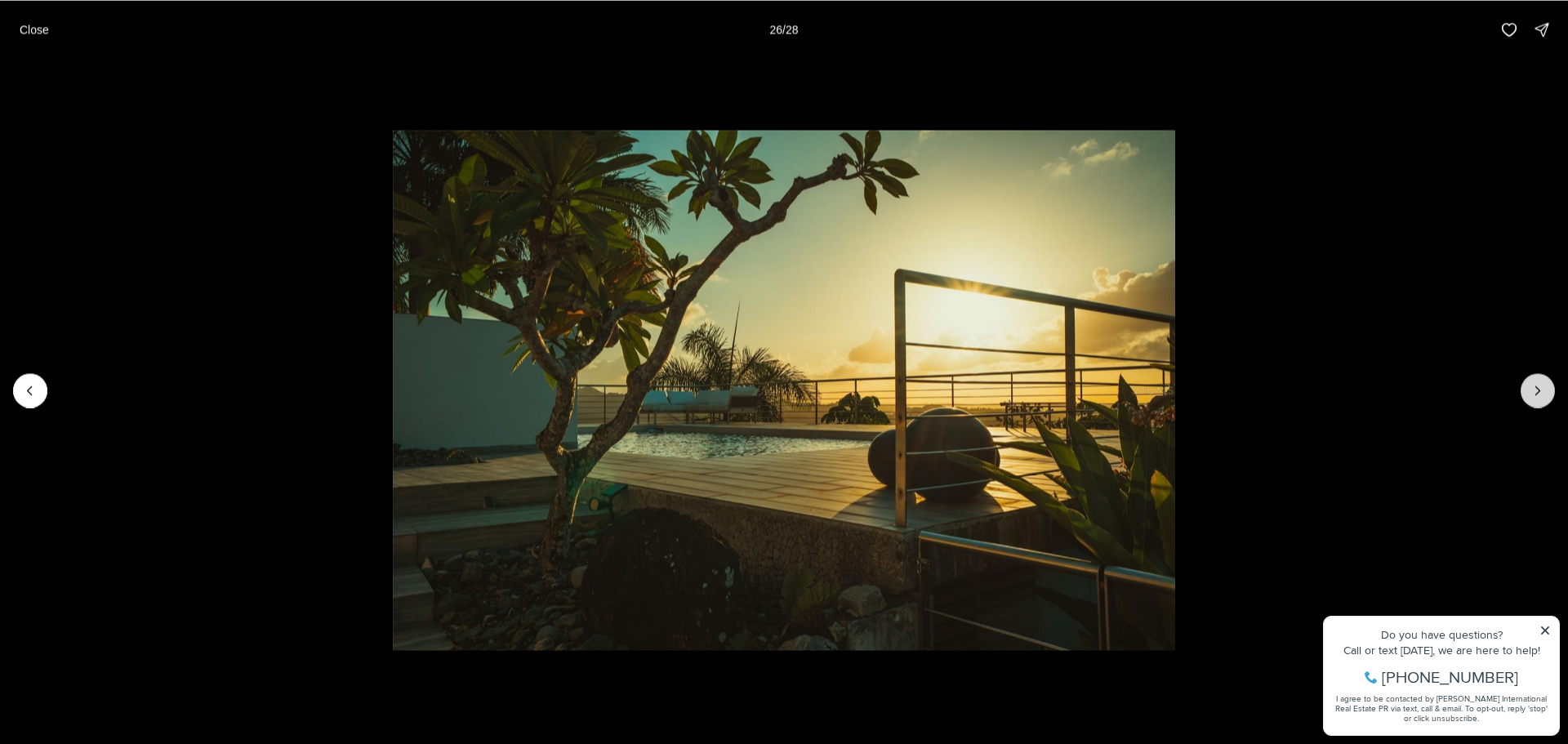
click at [1535, 396] on icon "Next slide" at bounding box center [1537, 391] width 16 height 16
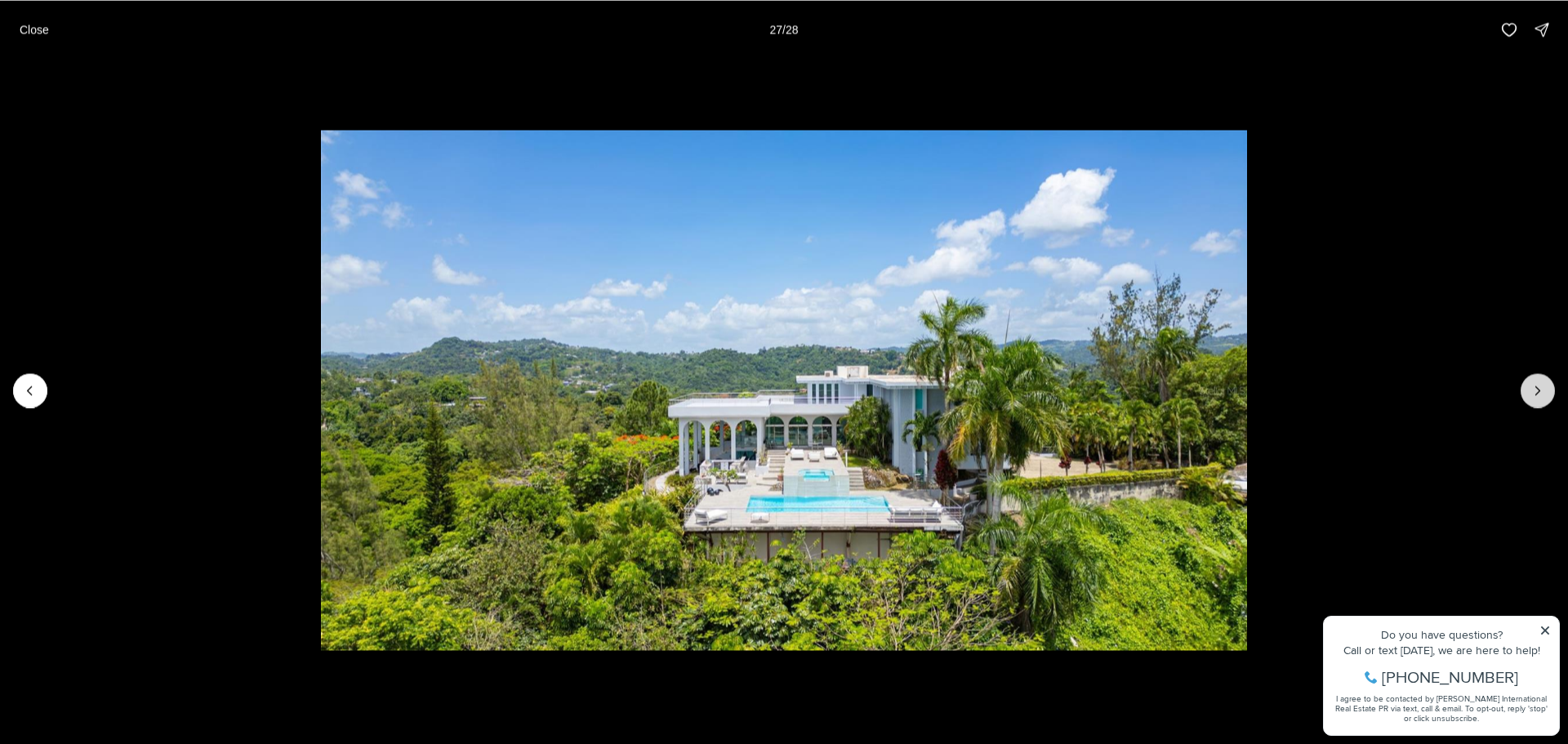
click at [1533, 396] on icon "Next slide" at bounding box center [1537, 391] width 16 height 16
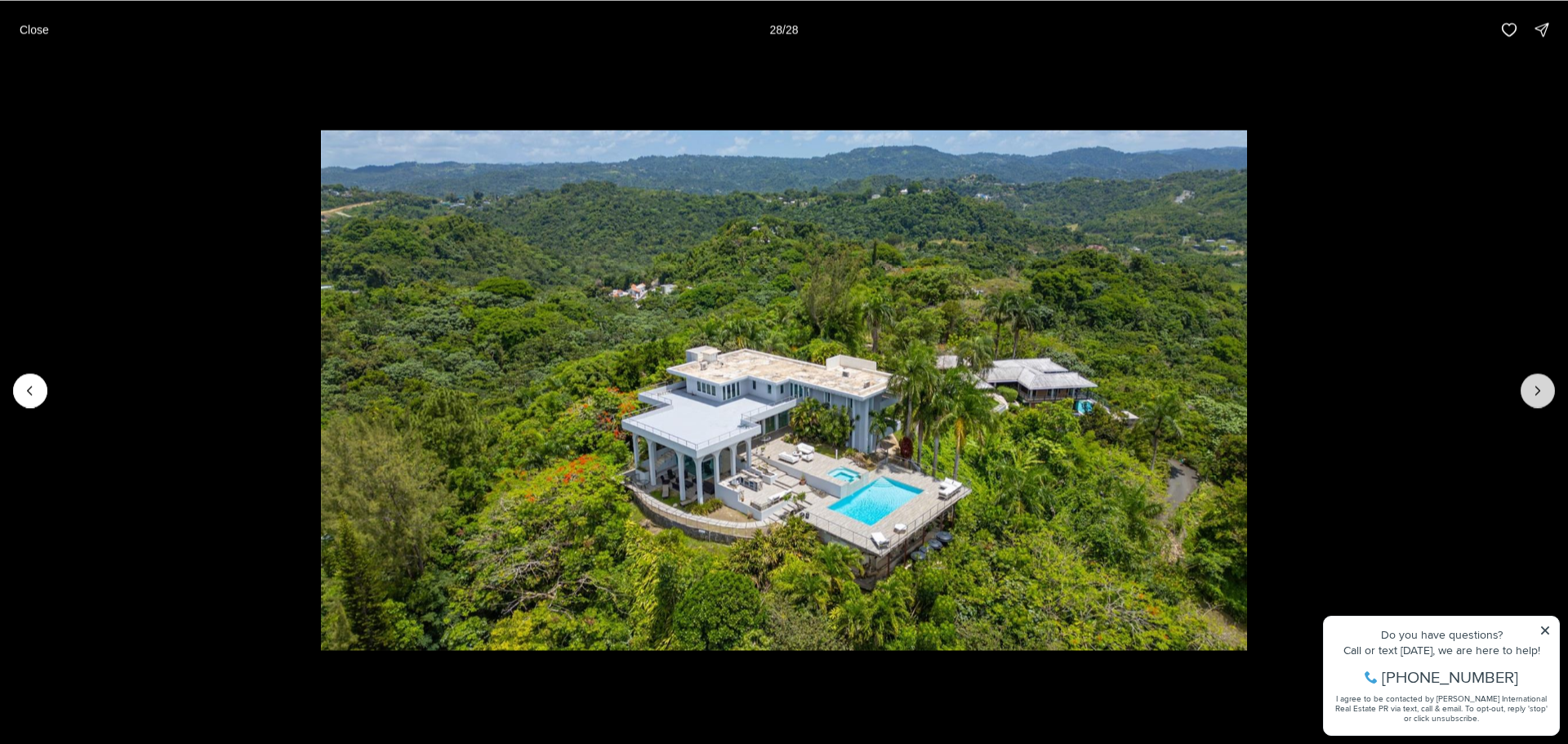
click at [1533, 396] on div at bounding box center [1537, 390] width 35 height 35
click at [36, 39] on button "Close" at bounding box center [34, 29] width 49 height 33
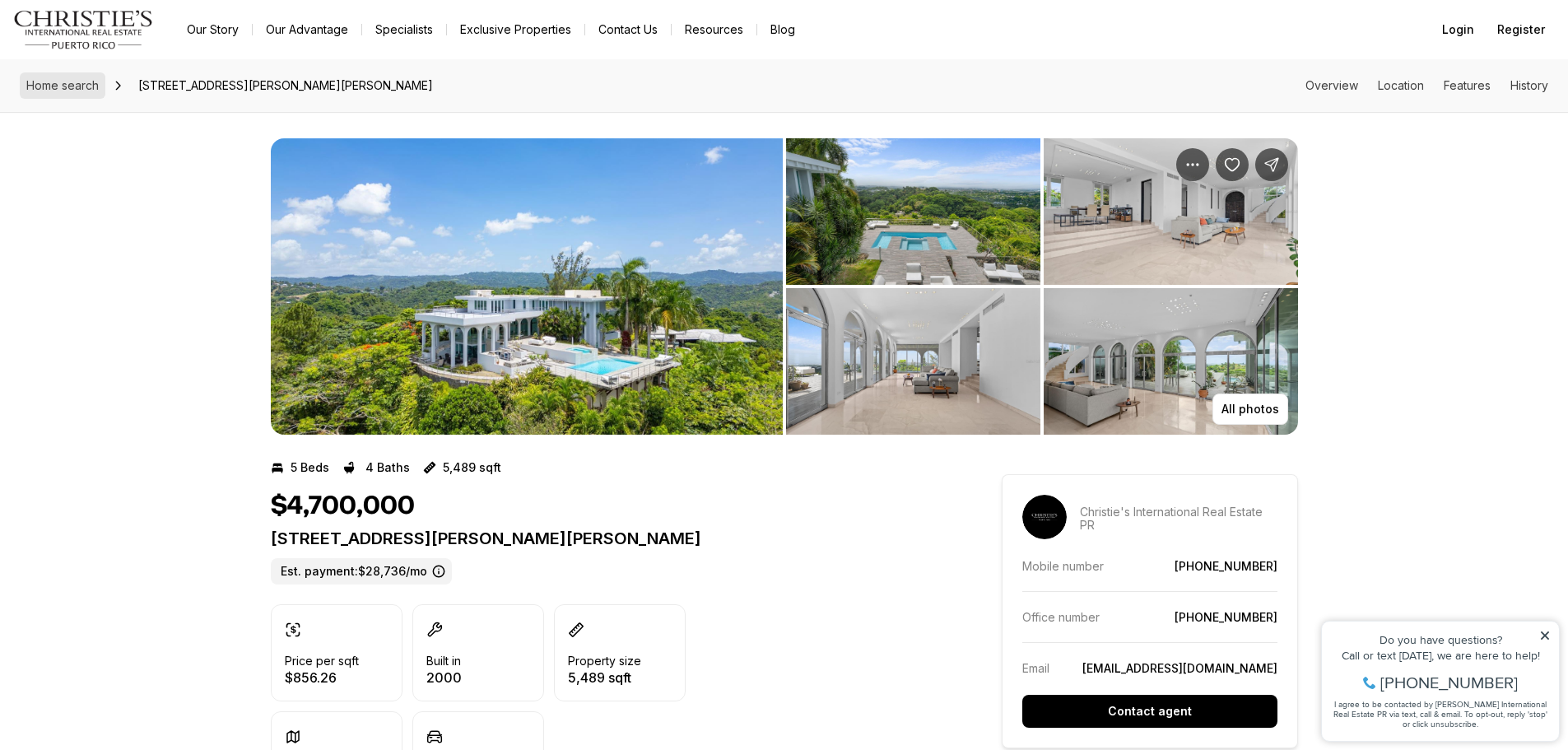
click at [34, 85] on span "Home search" at bounding box center [62, 85] width 72 height 14
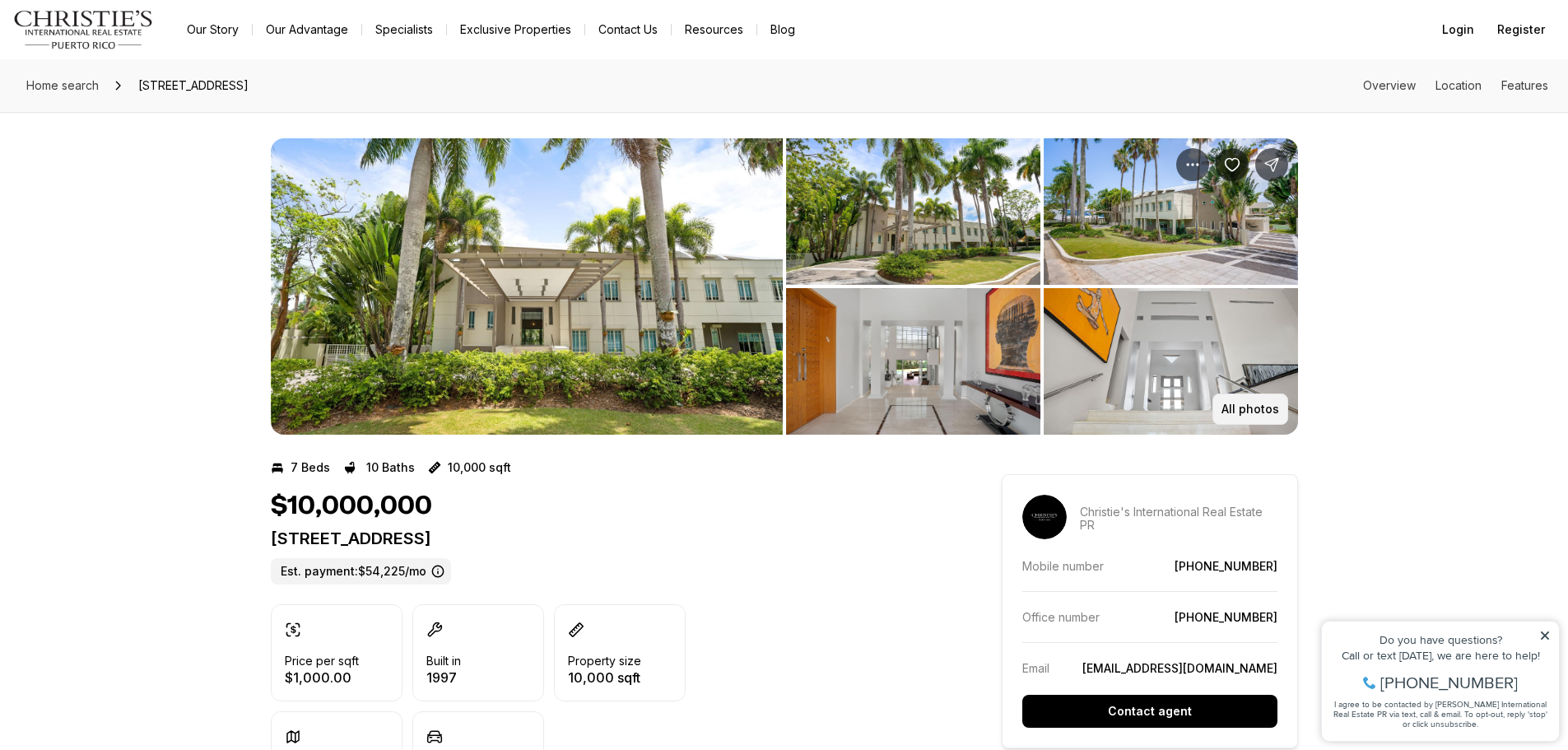
click at [1263, 405] on p "All photos" at bounding box center [1250, 409] width 57 height 13
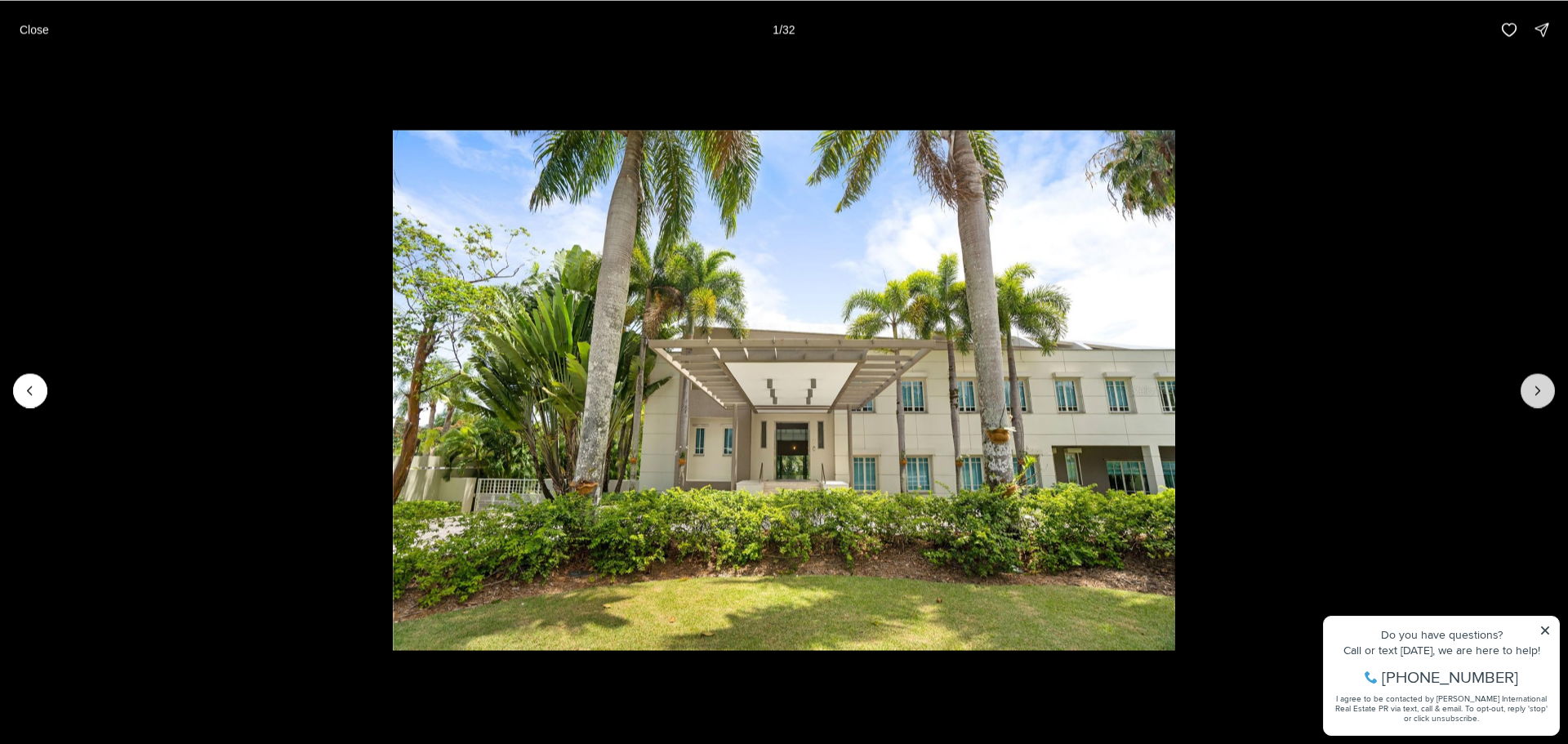
drag, startPoint x: 1550, startPoint y: 376, endPoint x: 1533, endPoint y: 392, distance: 23.3
click at [1548, 378] on div at bounding box center [784, 390] width 1568 height 662
click at [1532, 393] on icon "Next slide" at bounding box center [1537, 391] width 16 height 16
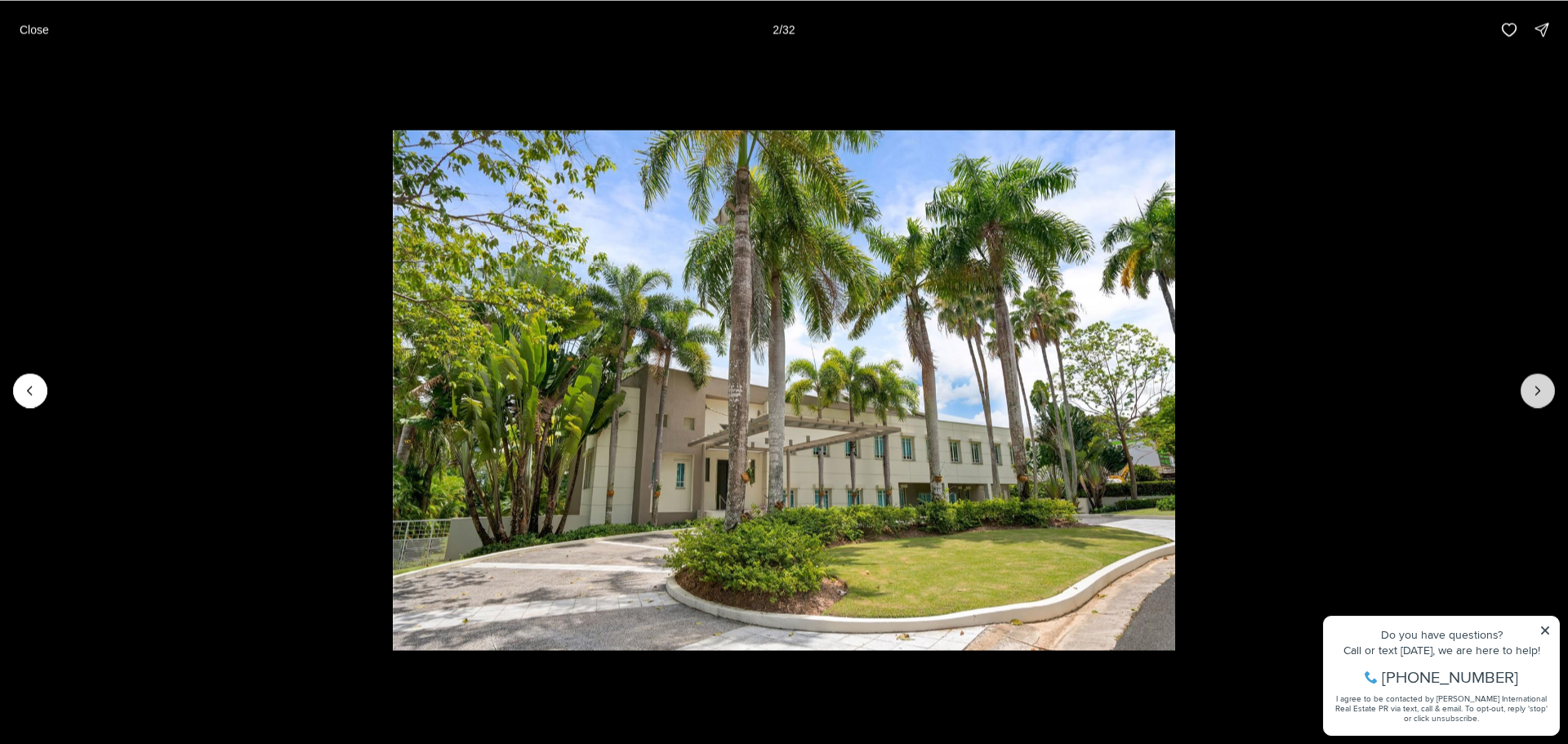
click at [1529, 393] on icon "Next slide" at bounding box center [1537, 391] width 16 height 16
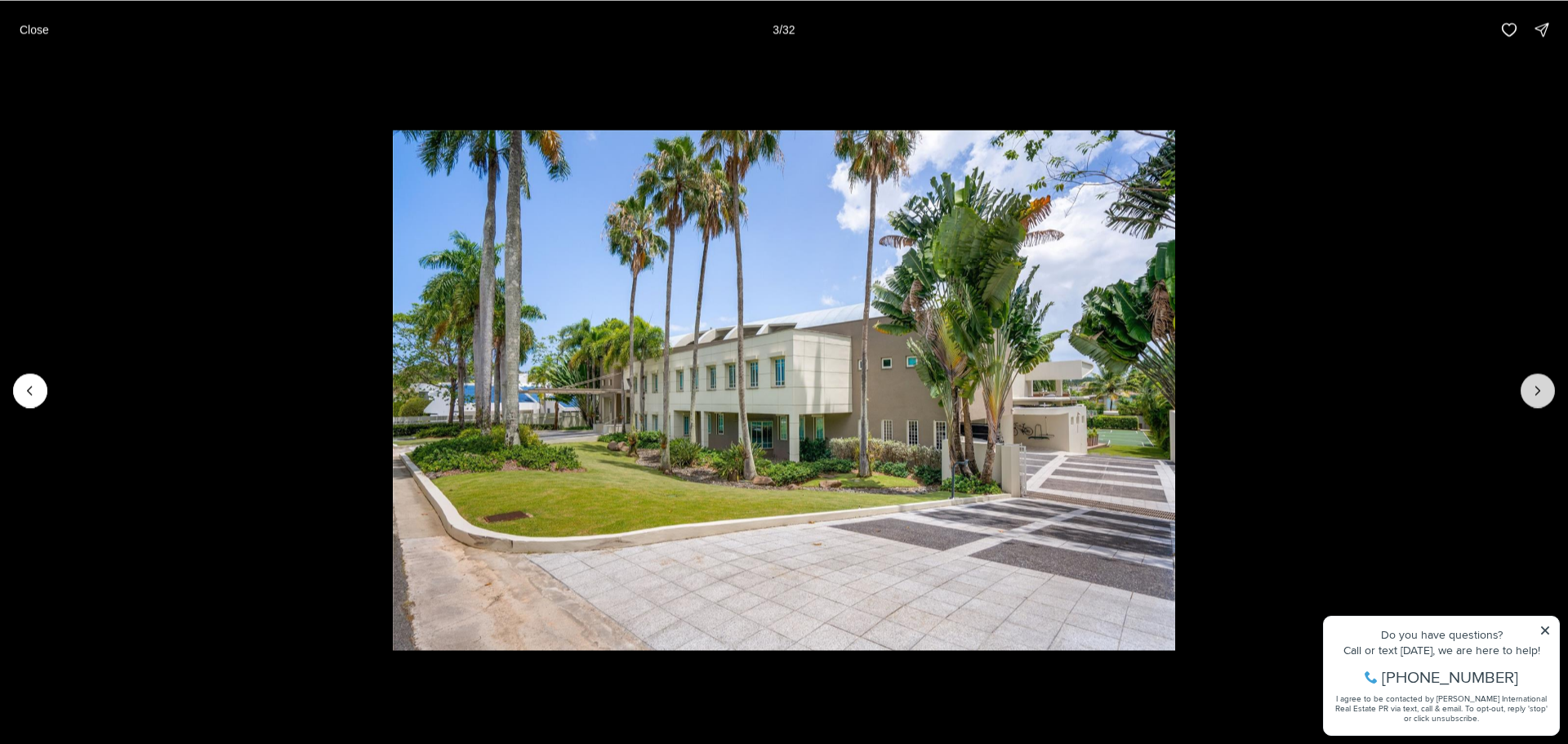
click at [1529, 393] on icon "Next slide" at bounding box center [1537, 391] width 16 height 16
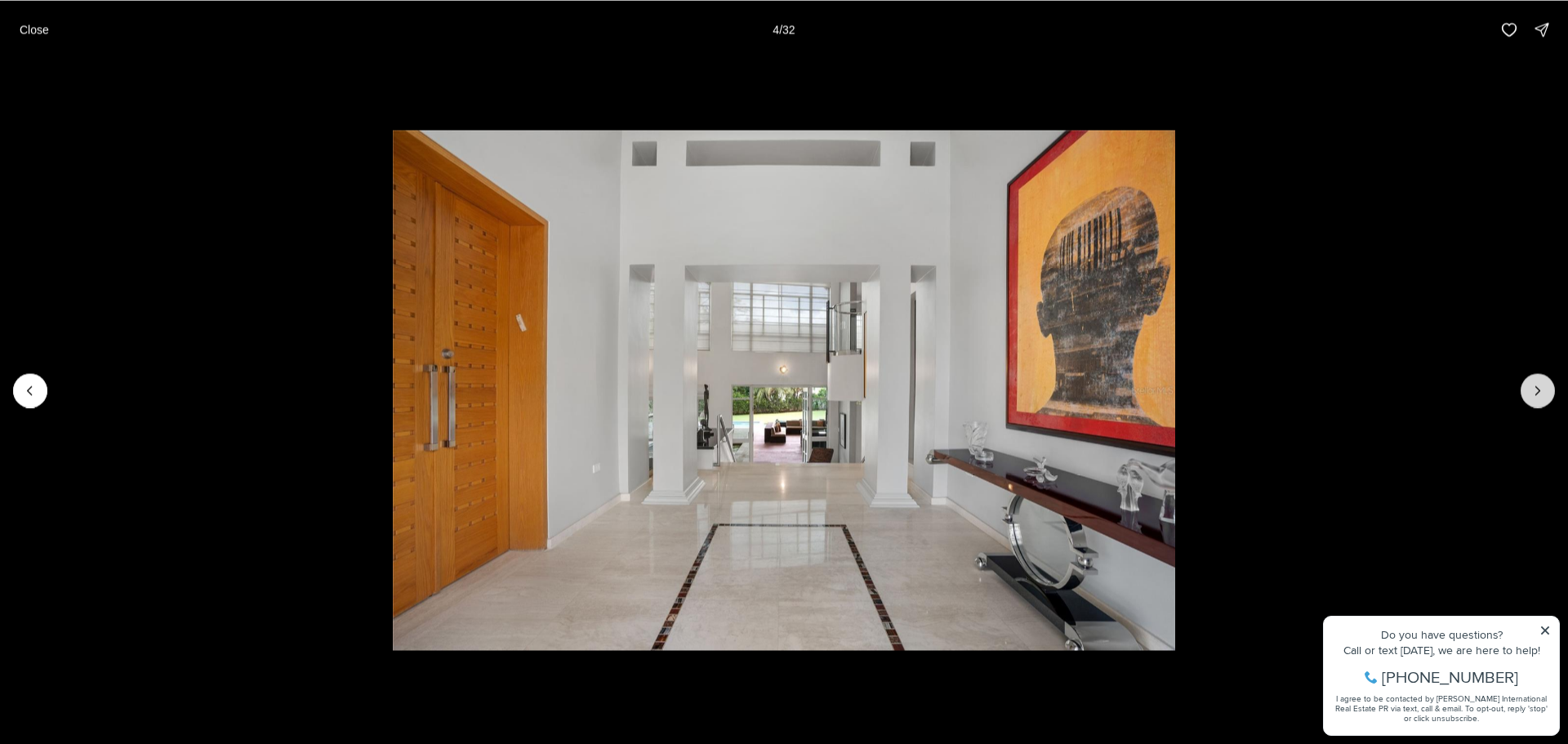
click at [1529, 393] on icon "Next slide" at bounding box center [1537, 391] width 16 height 16
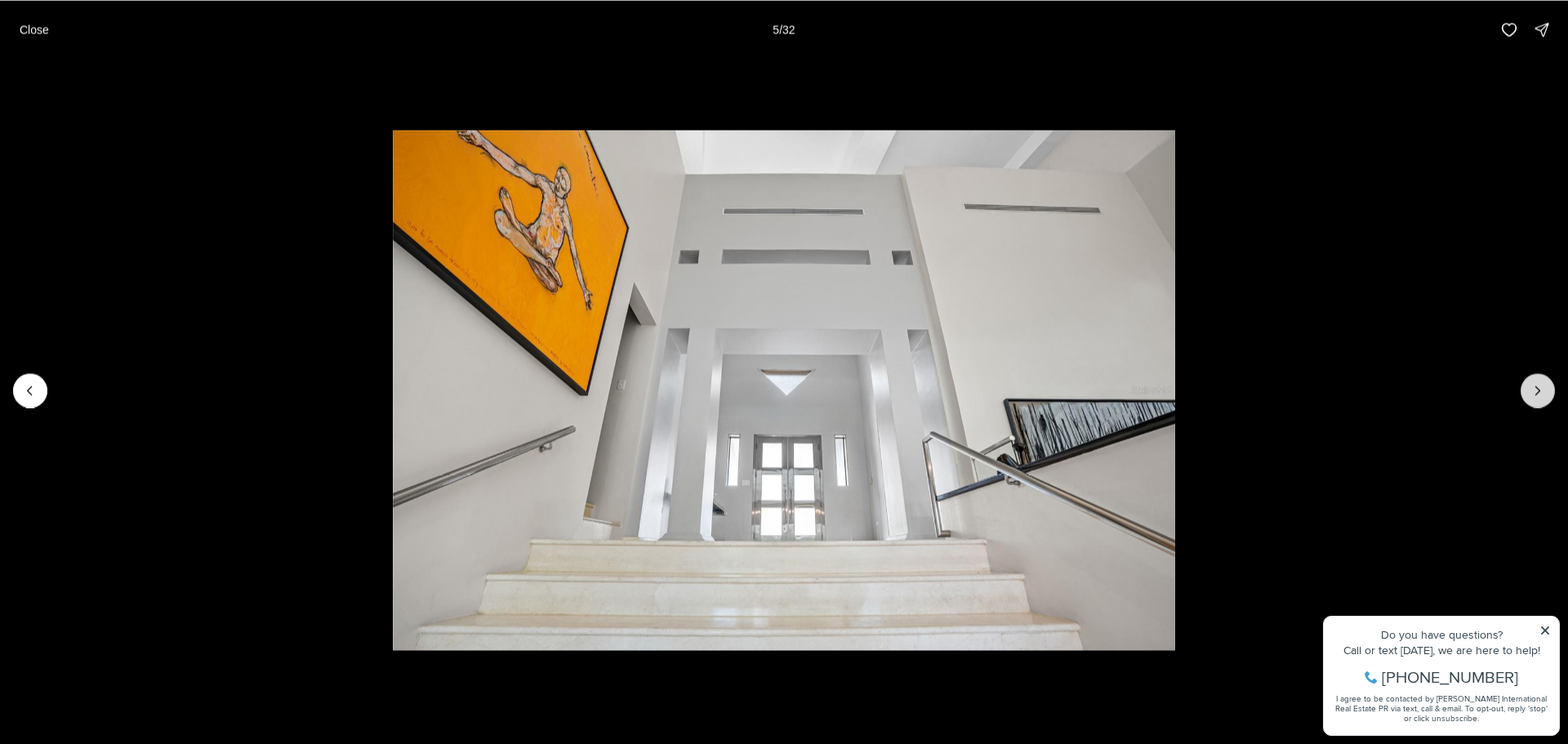
click at [1529, 393] on icon "Next slide" at bounding box center [1537, 391] width 16 height 16
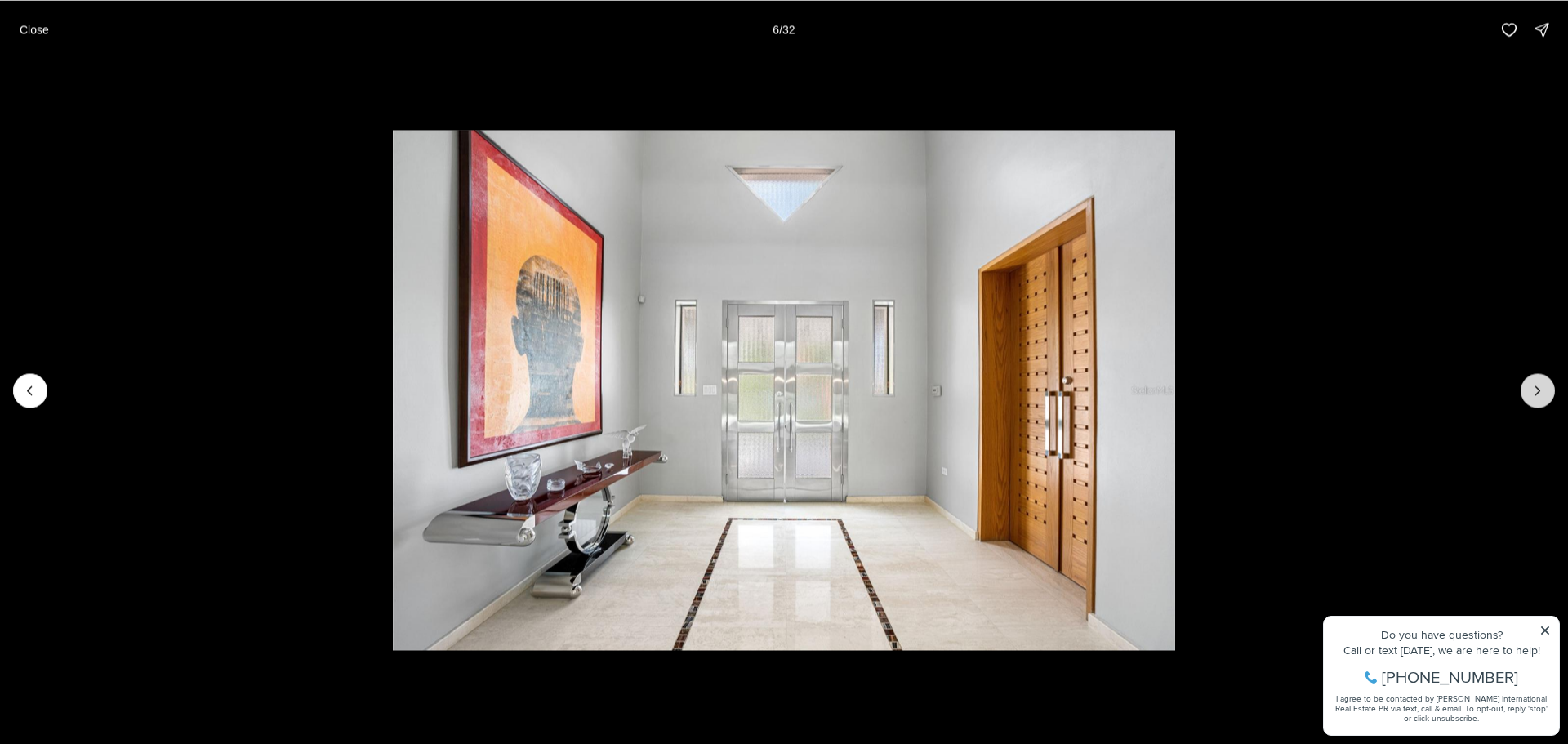
click at [1529, 393] on icon "Next slide" at bounding box center [1537, 391] width 16 height 16
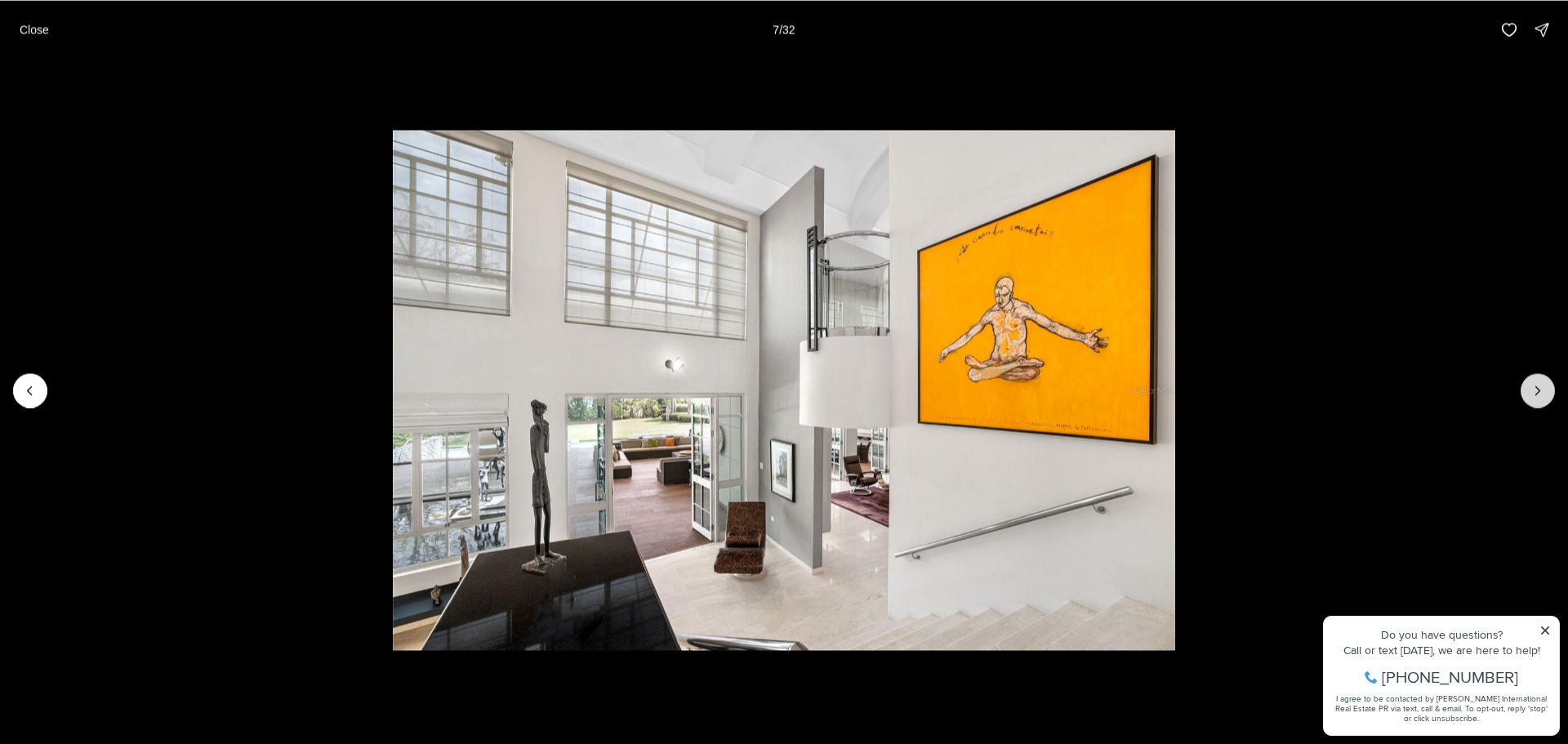
click at [1529, 393] on icon "Next slide" at bounding box center [1537, 391] width 16 height 16
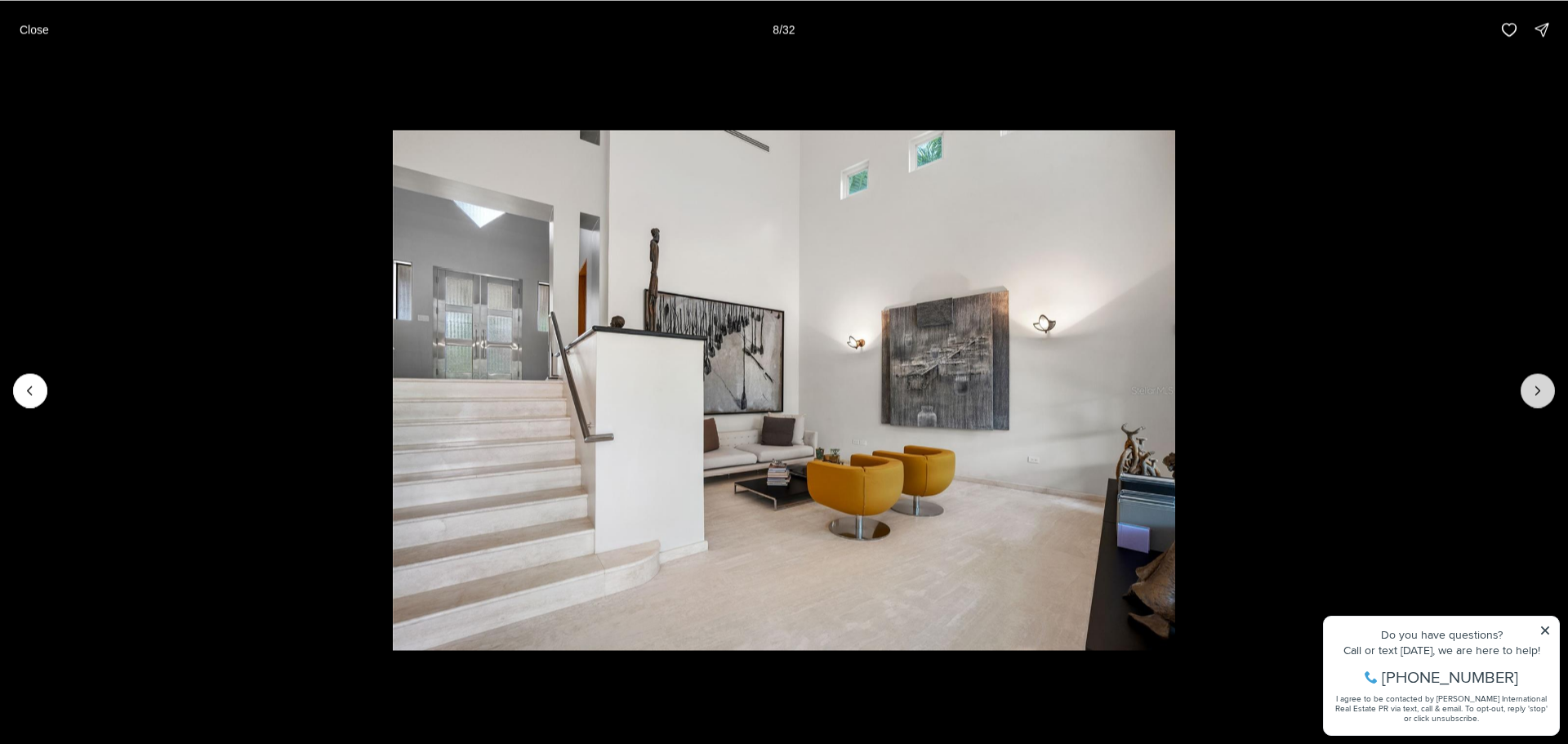
click at [1533, 394] on icon "Next slide" at bounding box center [1537, 391] width 16 height 16
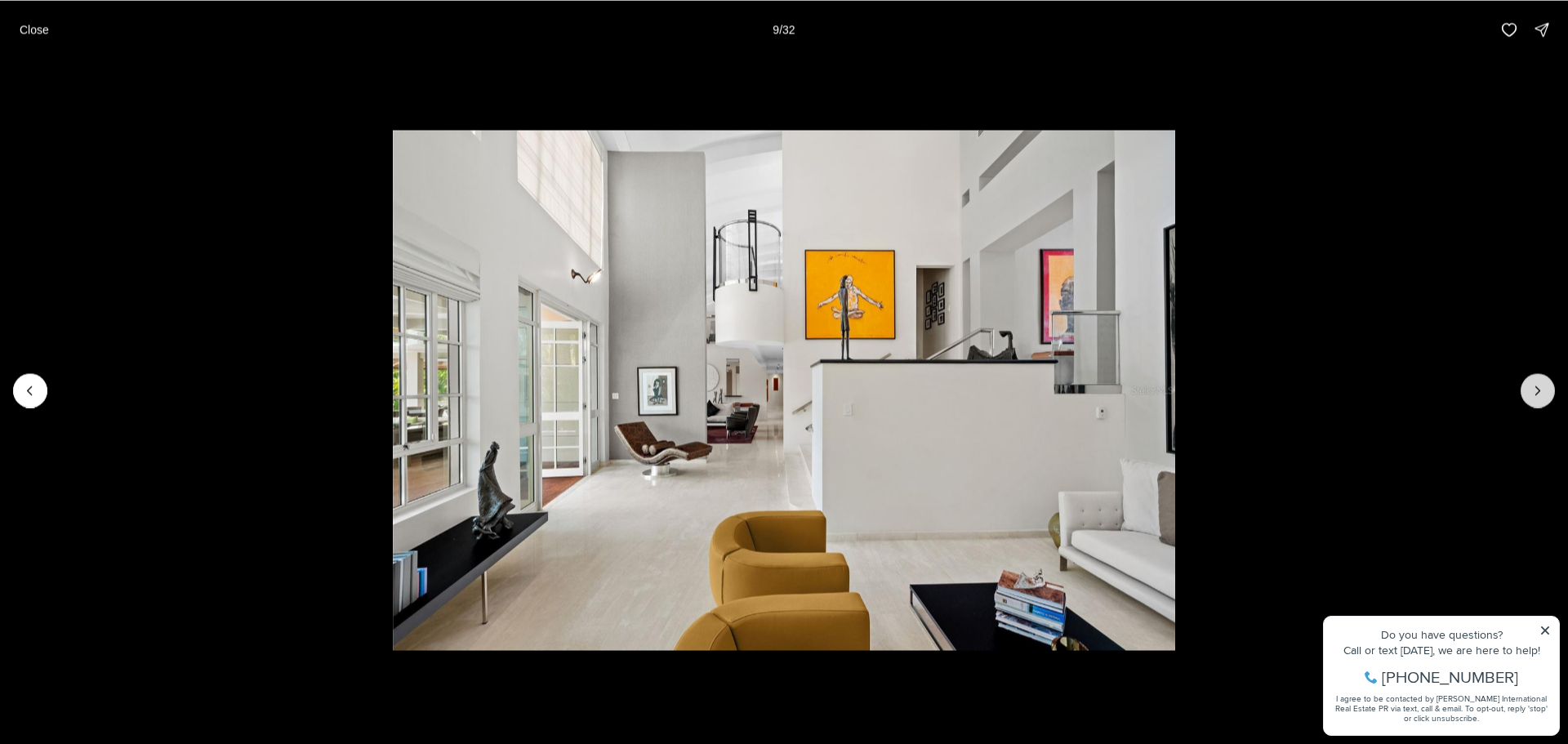
click at [1533, 399] on button "Next slide" at bounding box center [1537, 390] width 35 height 35
